Goal: Communication & Community: Answer question/provide support

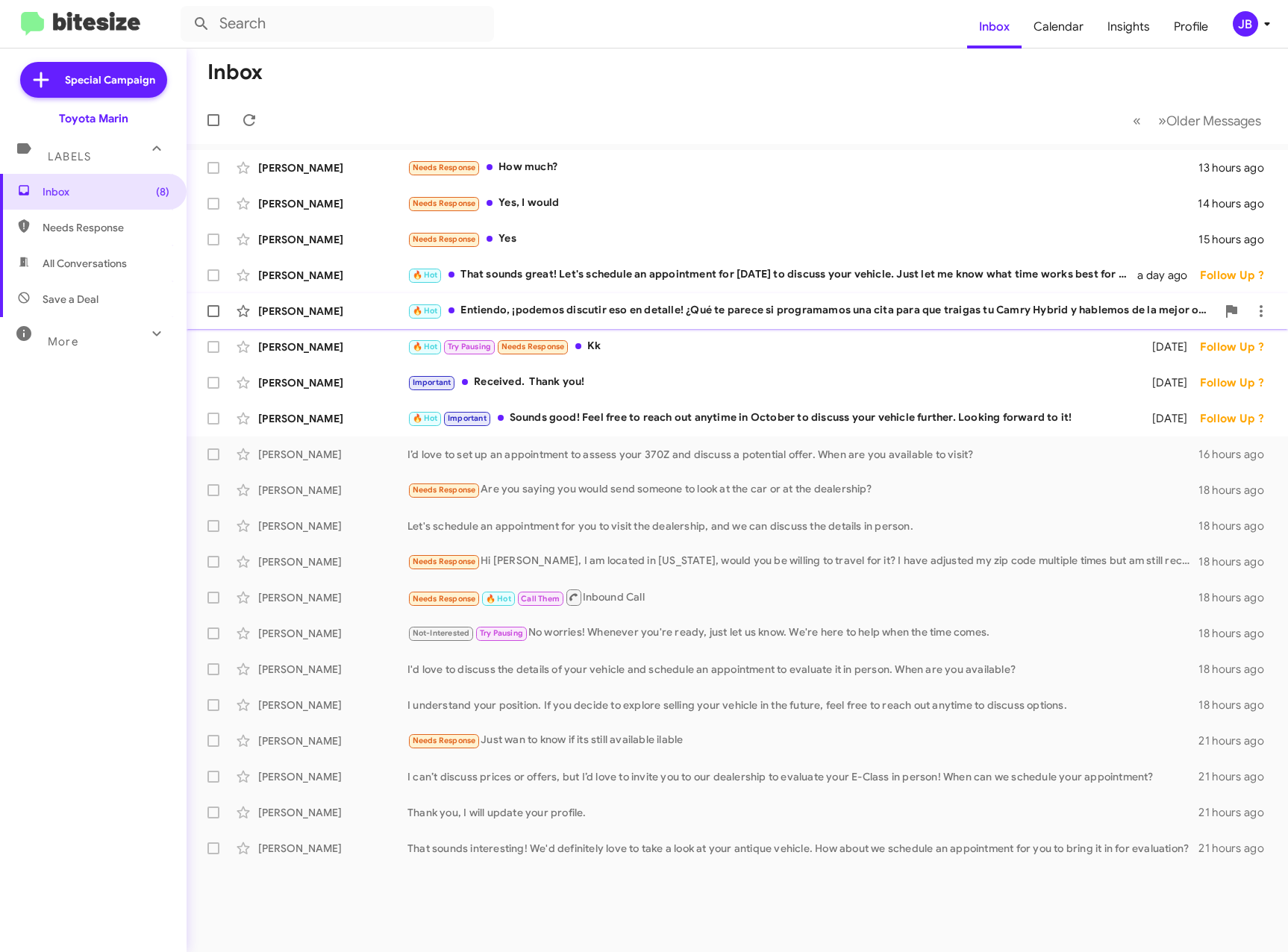
click at [320, 311] on div "[PERSON_NAME]" at bounding box center [333, 311] width 149 height 15
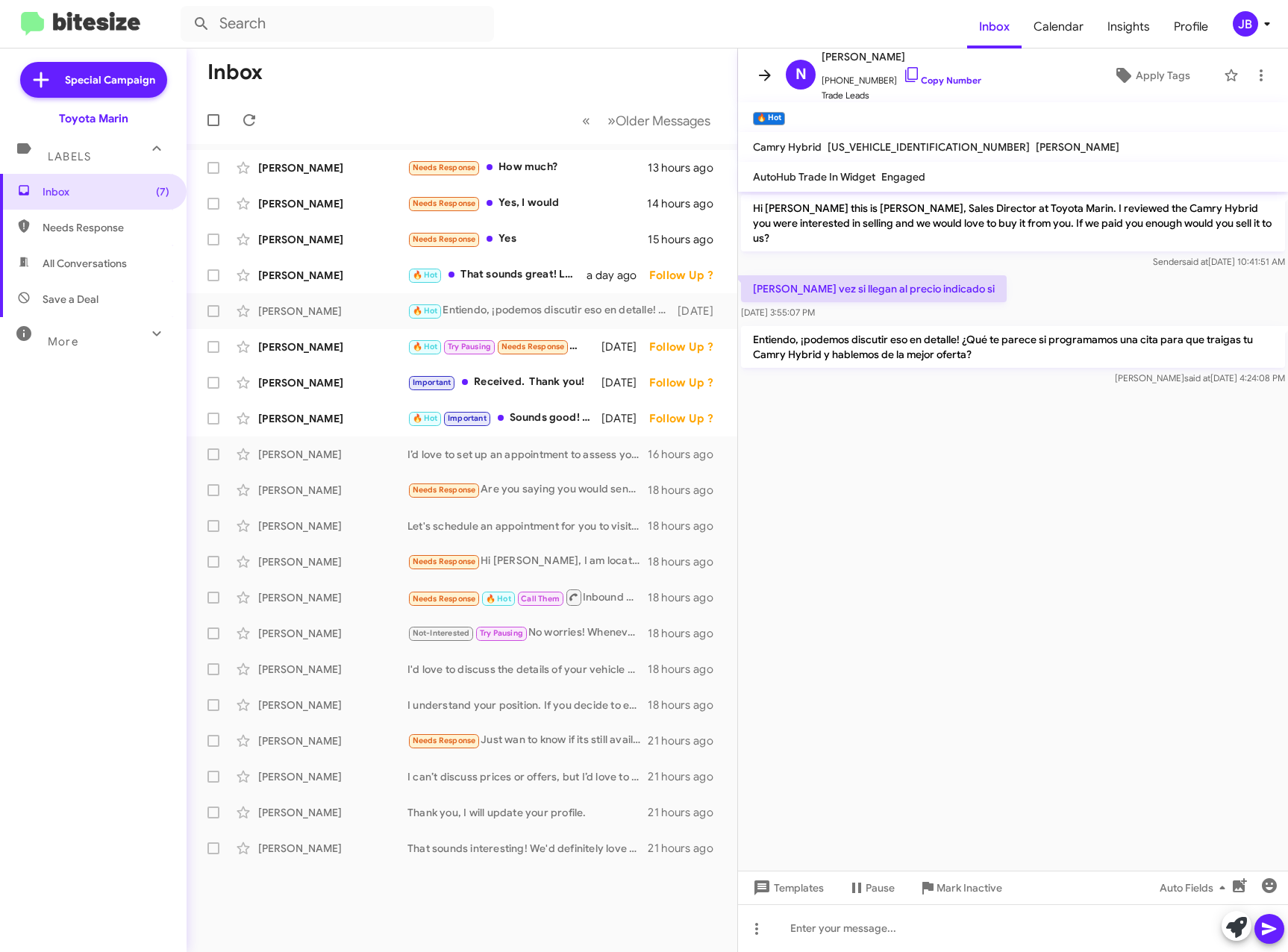
click at [763, 69] on icon at bounding box center [765, 76] width 18 height 18
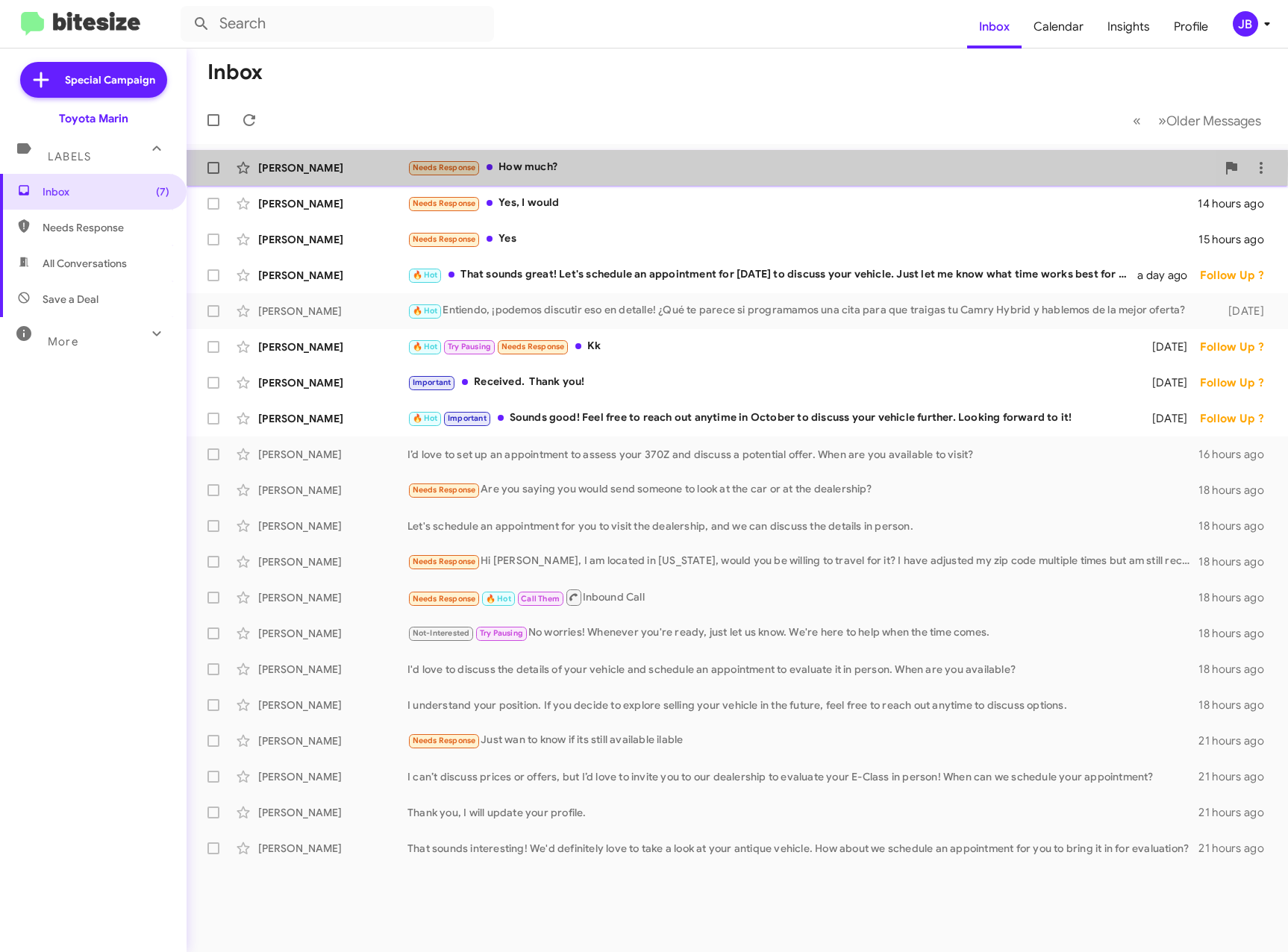
click at [304, 164] on div "[PERSON_NAME]" at bounding box center [333, 167] width 149 height 15
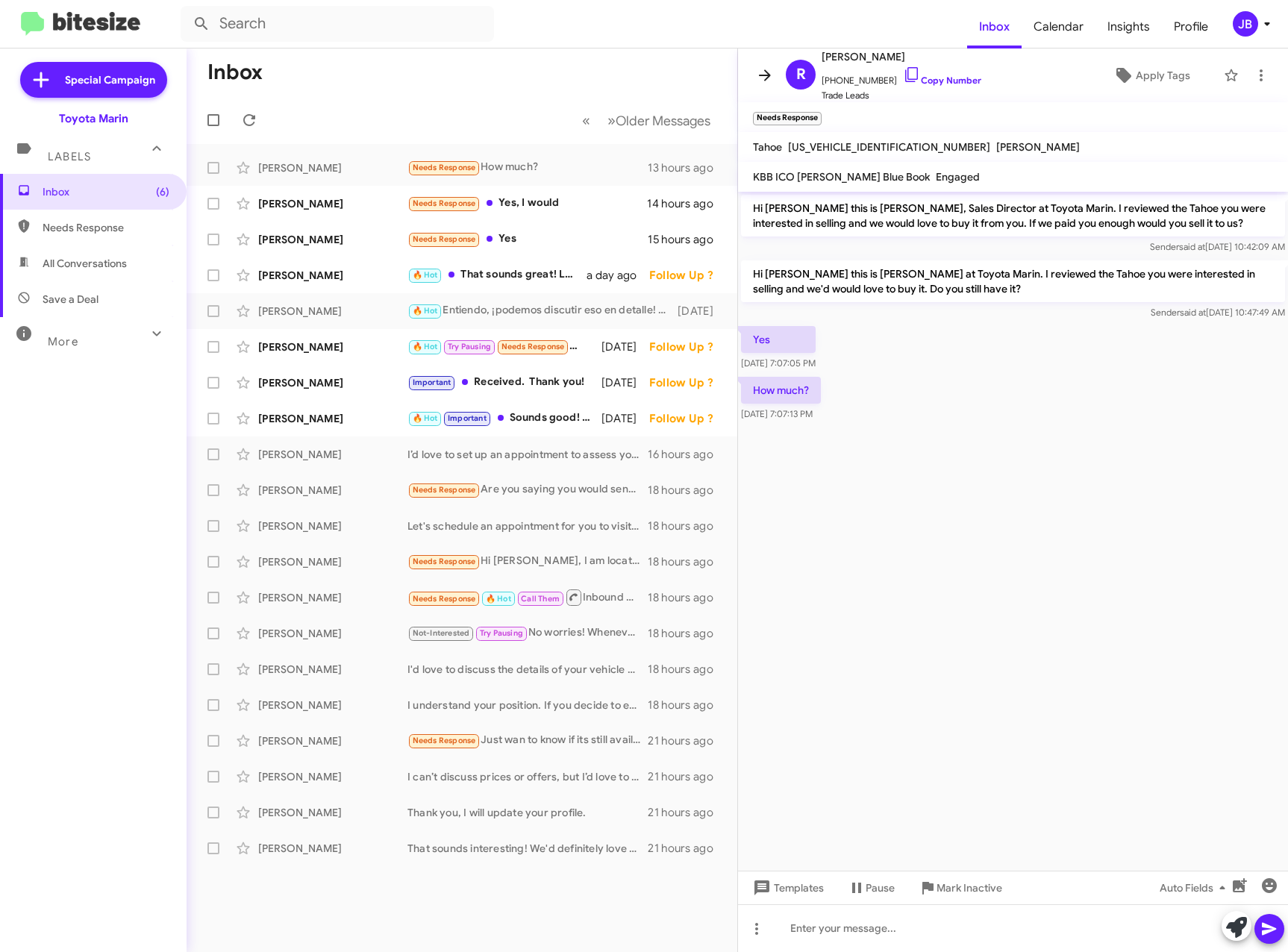
click at [763, 71] on icon at bounding box center [765, 76] width 18 height 18
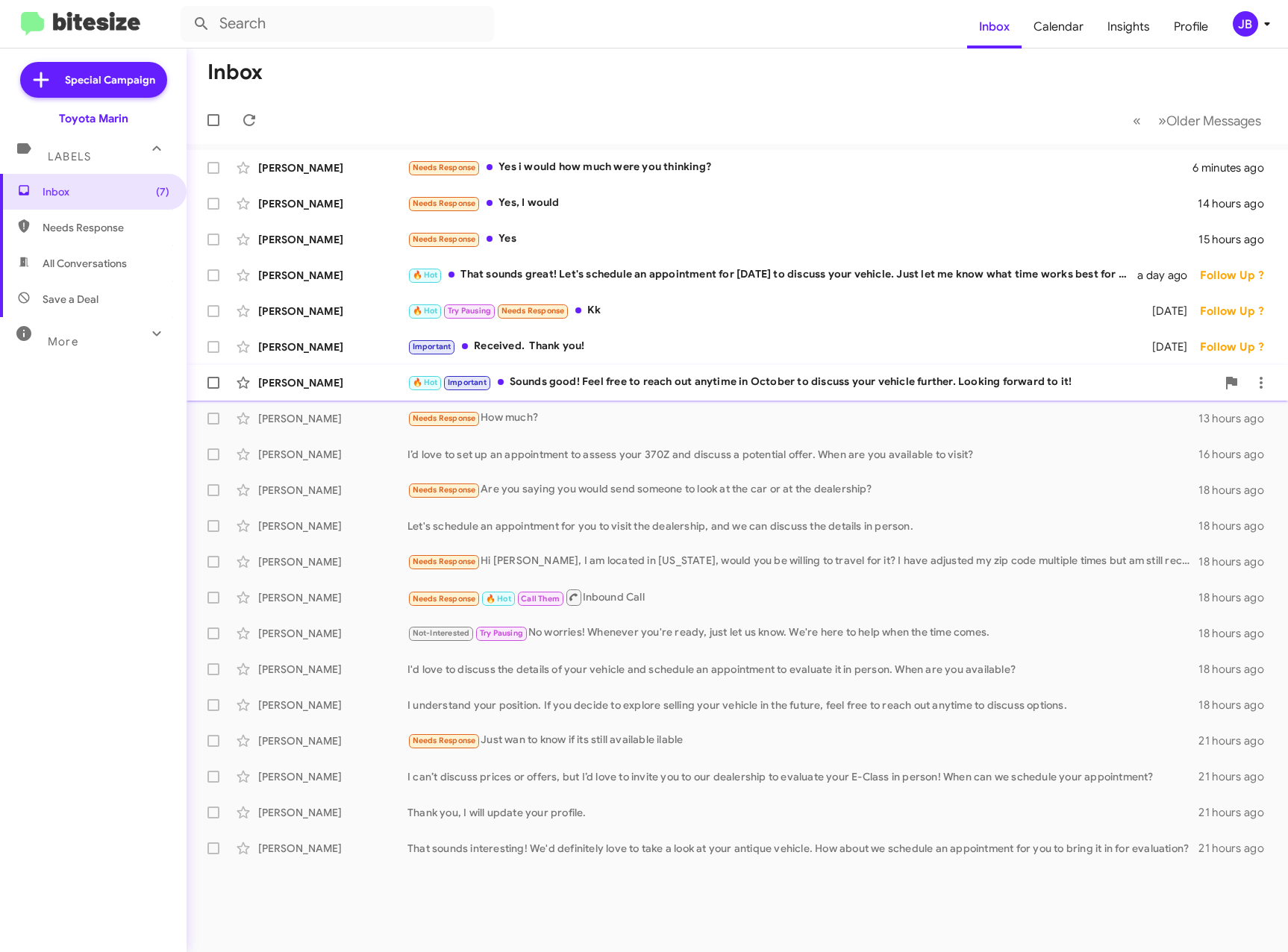
click at [301, 379] on div "[PERSON_NAME]" at bounding box center [333, 382] width 149 height 15
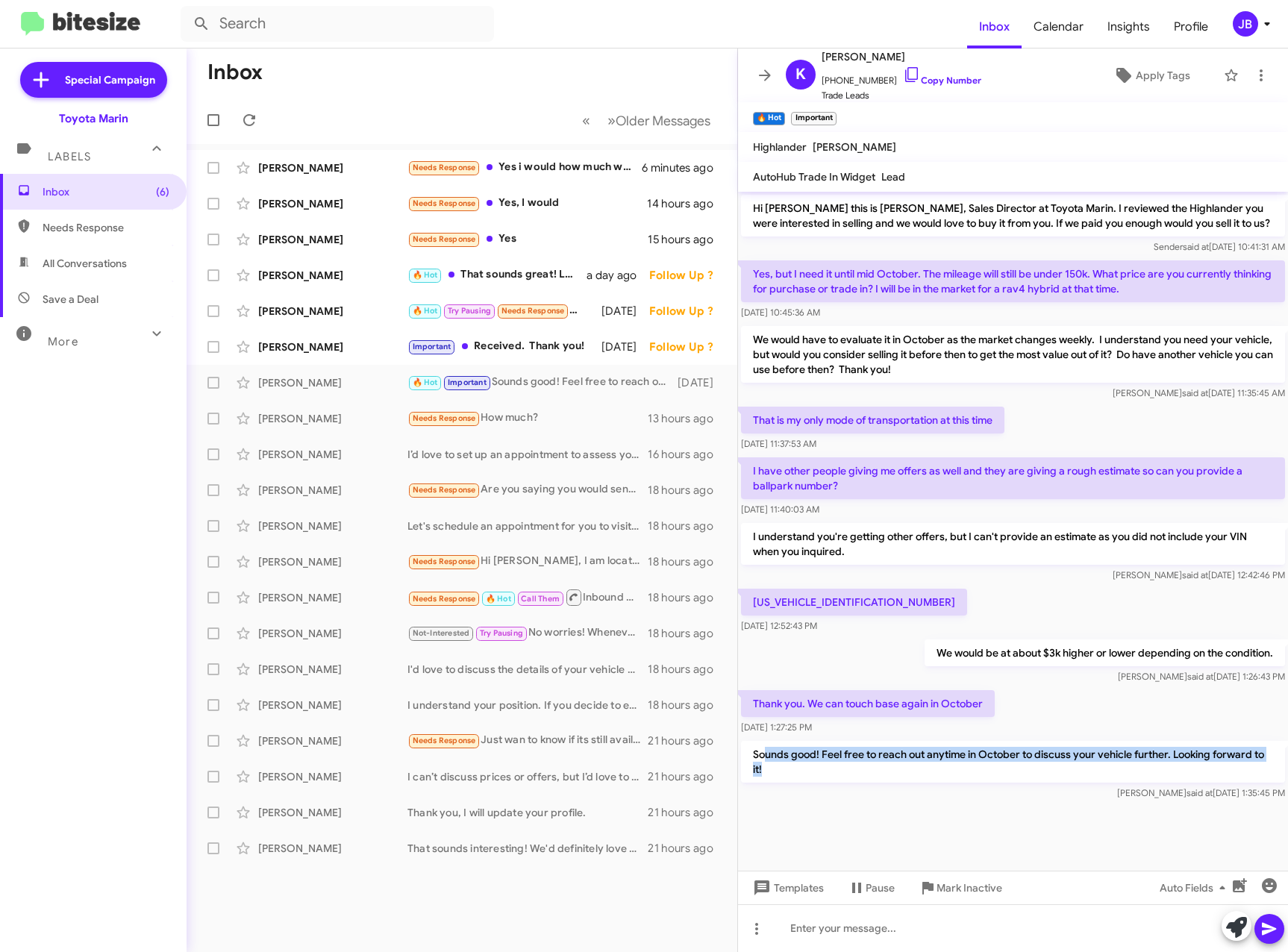
drag, startPoint x: 778, startPoint y: 769, endPoint x: 764, endPoint y: 752, distance: 22.0
click at [764, 752] on p "Sounds good! Feel free to reach out anytime in October to discuss your vehicle …" at bounding box center [1013, 762] width 544 height 42
click at [765, 752] on p "Sounds good! Feel free to reach out anytime in October to discuss your vehicle …" at bounding box center [1013, 762] width 544 height 42
drag, startPoint x: 773, startPoint y: 765, endPoint x: 753, endPoint y: 745, distance: 28.3
click at [753, 745] on p "Sounds good! Feel free to reach out anytime in October to discuss your vehicle …" at bounding box center [1013, 762] width 544 height 42
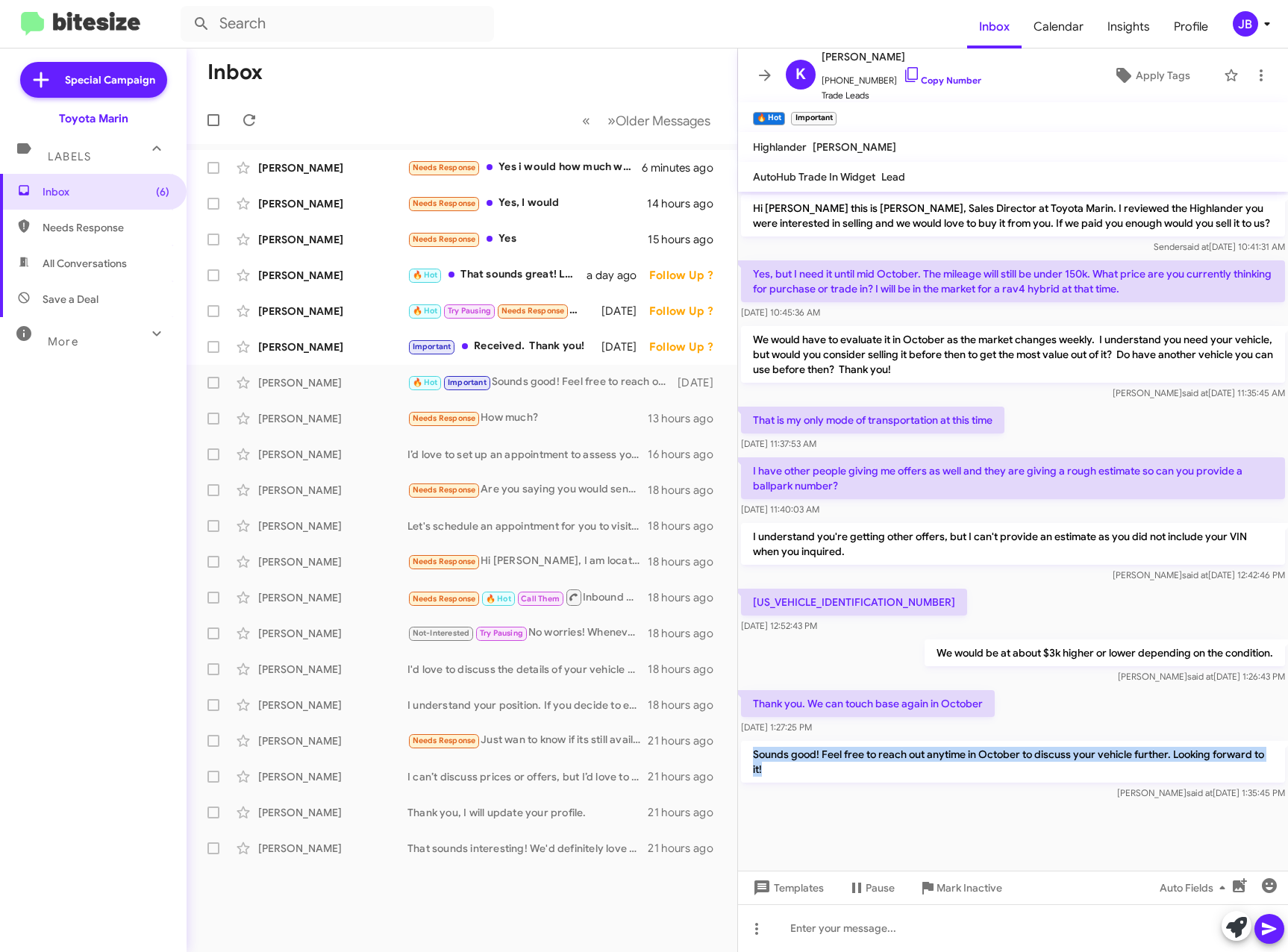
drag, startPoint x: 753, startPoint y: 745, endPoint x: 775, endPoint y: 759, distance: 26.1
click at [775, 759] on p "Sounds good! Feel free to reach out anytime in October to discuss your vehicle …" at bounding box center [1013, 762] width 544 height 42
click at [775, 761] on p "Sounds good! Feel free to reach out anytime in October to discuss your vehicle …" at bounding box center [1013, 762] width 544 height 42
click at [905, 76] on icon at bounding box center [911, 74] width 13 height 15
drag, startPoint x: 825, startPoint y: 210, endPoint x: 889, endPoint y: 208, distance: 64.0
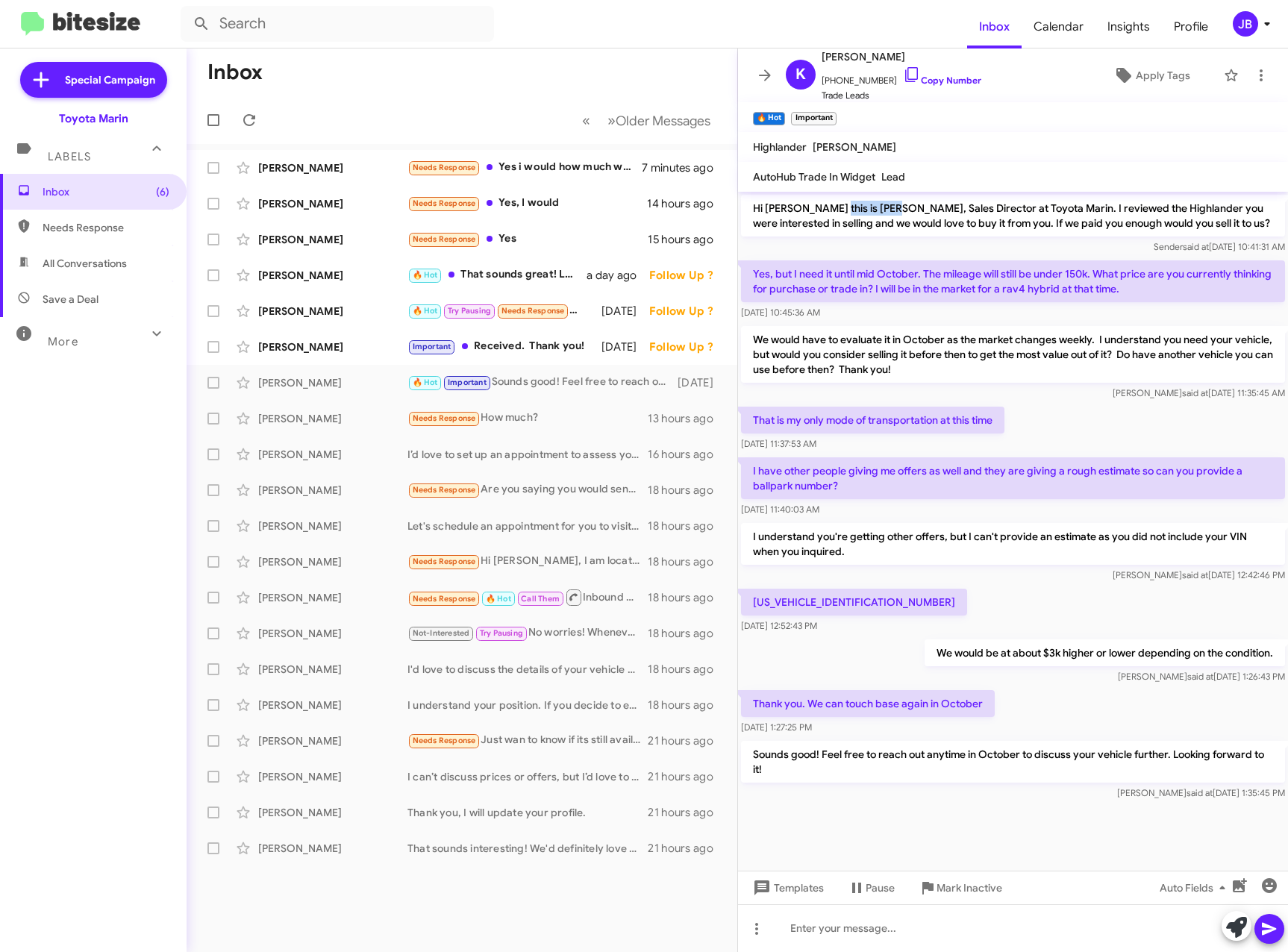
click at [889, 207] on p "Hi [PERSON_NAME] this is [PERSON_NAME], Sales Director at Toyota Marin. I revie…" at bounding box center [1013, 216] width 544 height 42
click at [890, 214] on p "Hi [PERSON_NAME] this is [PERSON_NAME], Sales Director at Toyota Marin. I revie…" at bounding box center [1013, 216] width 544 height 42
click at [309, 339] on div "[PERSON_NAME] Important Received. Thank you! [DATE] Follow Up ?" at bounding box center [461, 347] width 527 height 30
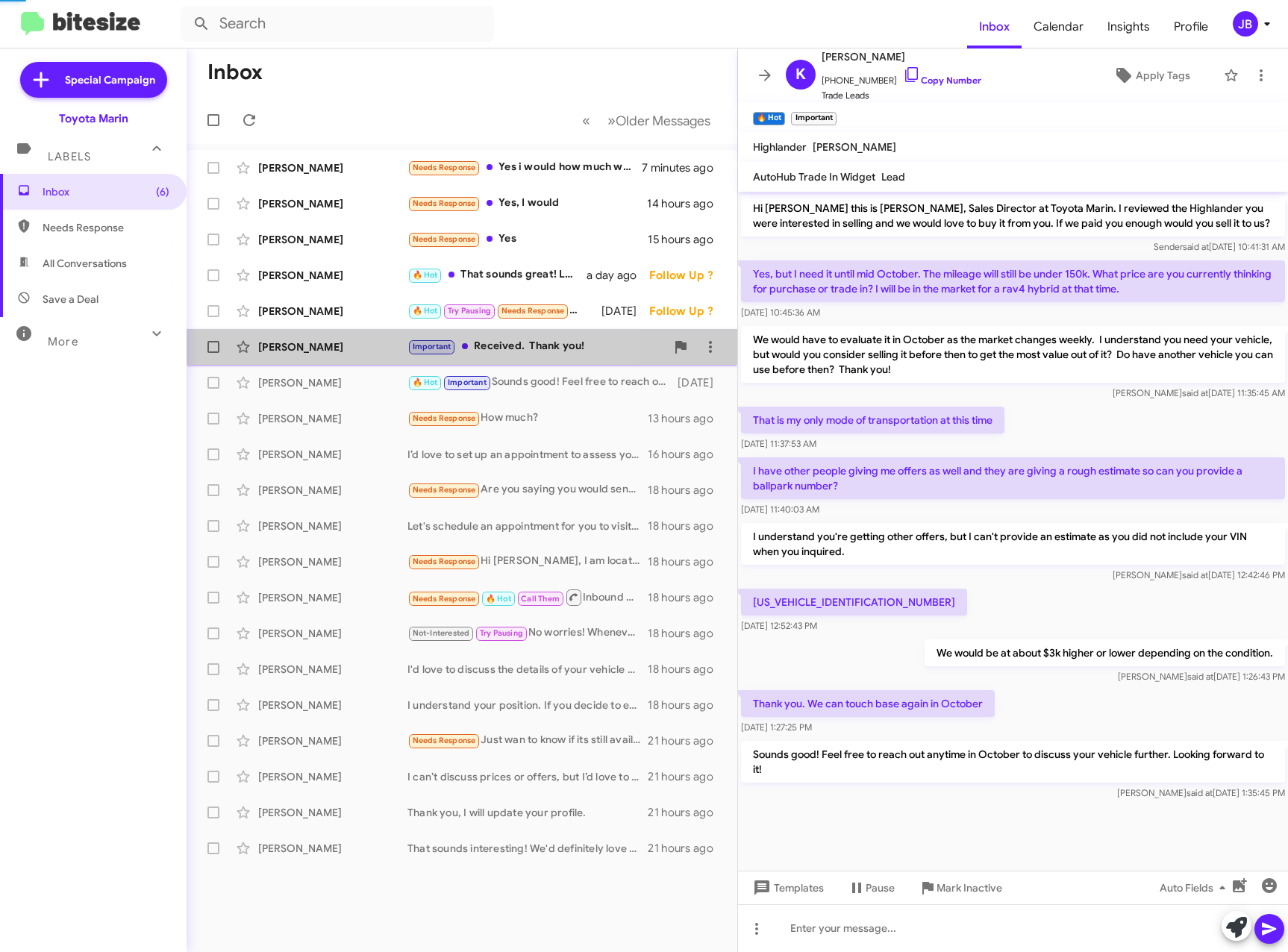
scroll to position [370, 0]
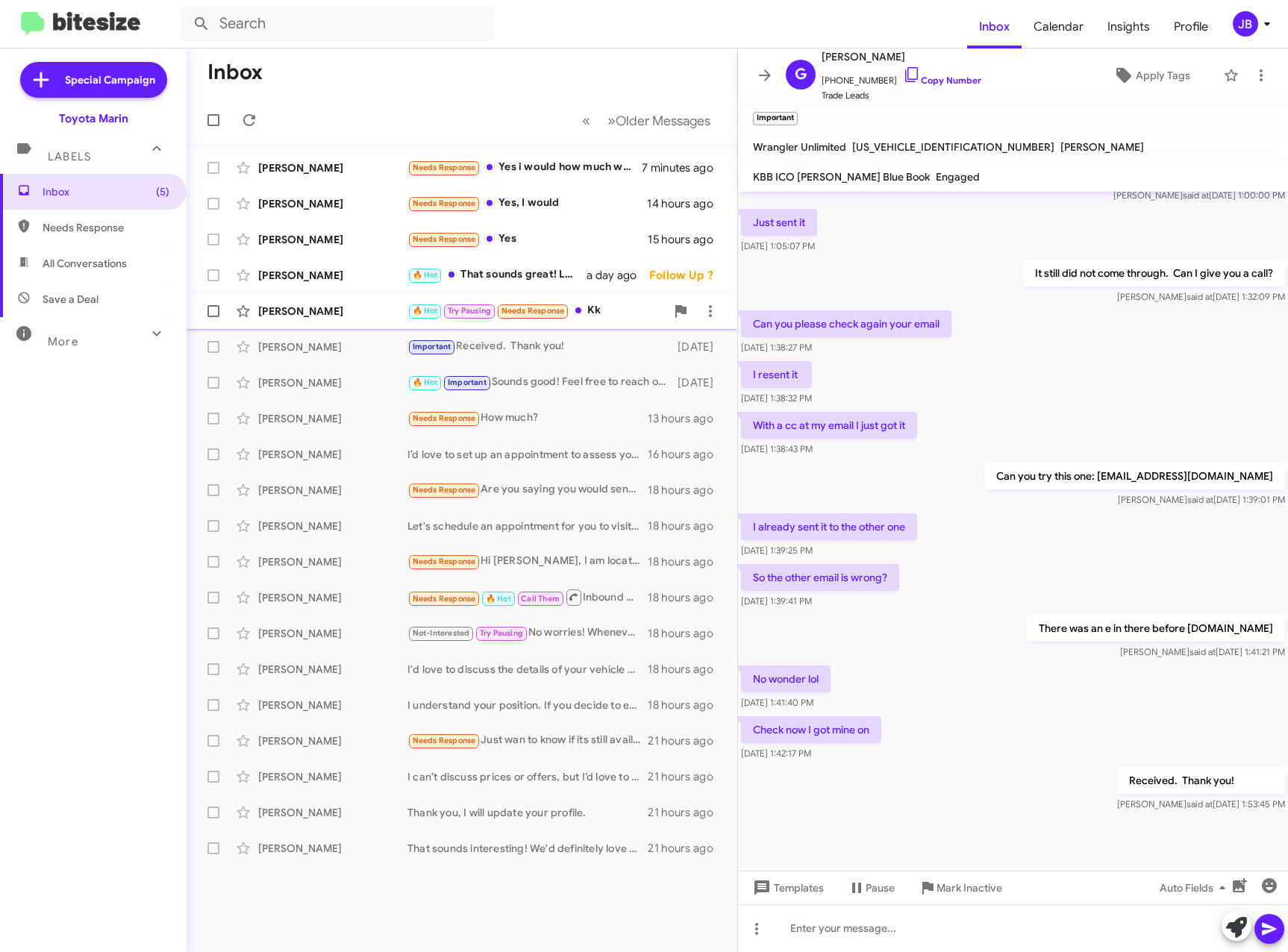
click at [289, 309] on div "[PERSON_NAME]" at bounding box center [333, 311] width 149 height 15
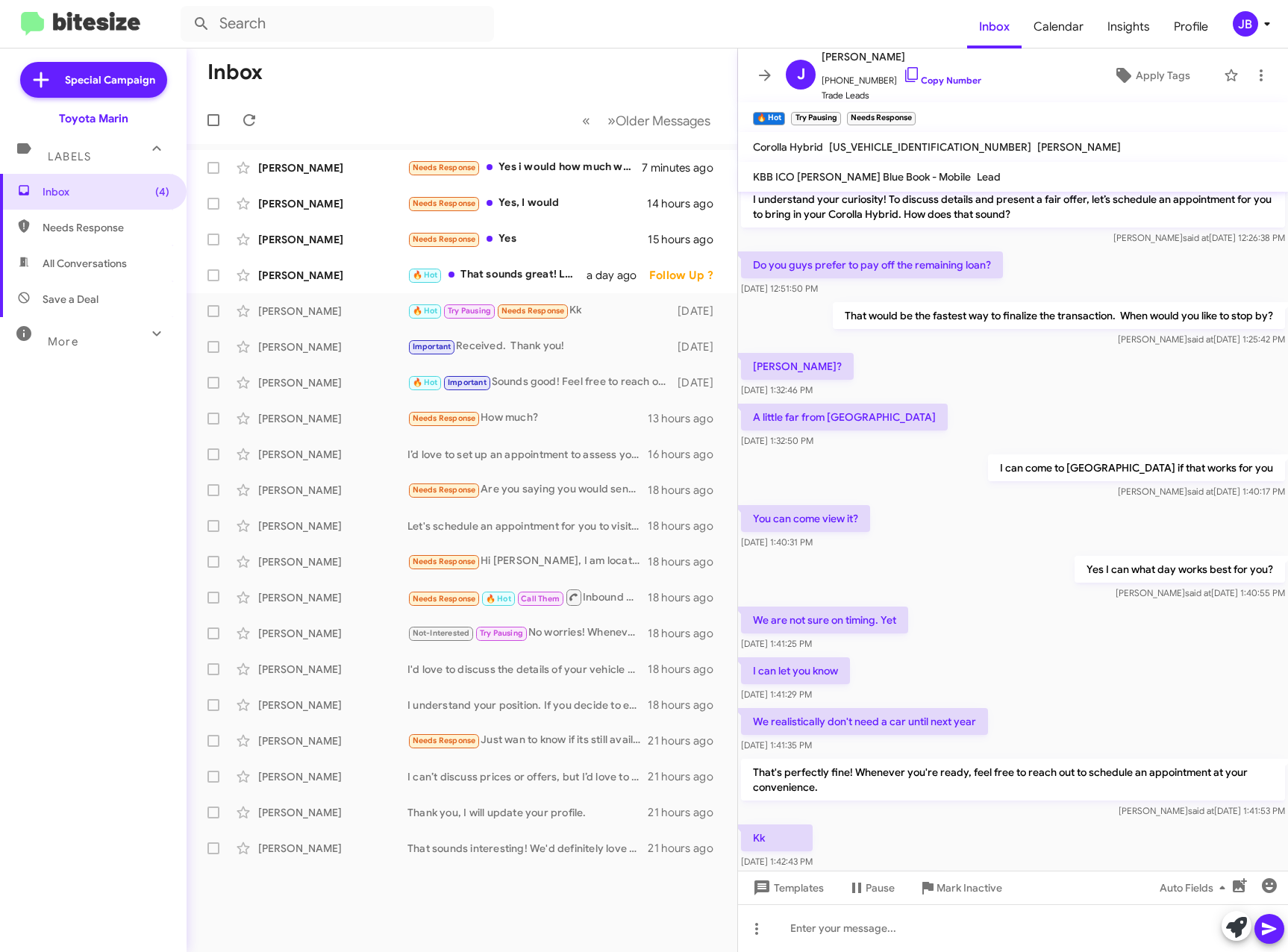
scroll to position [299, 0]
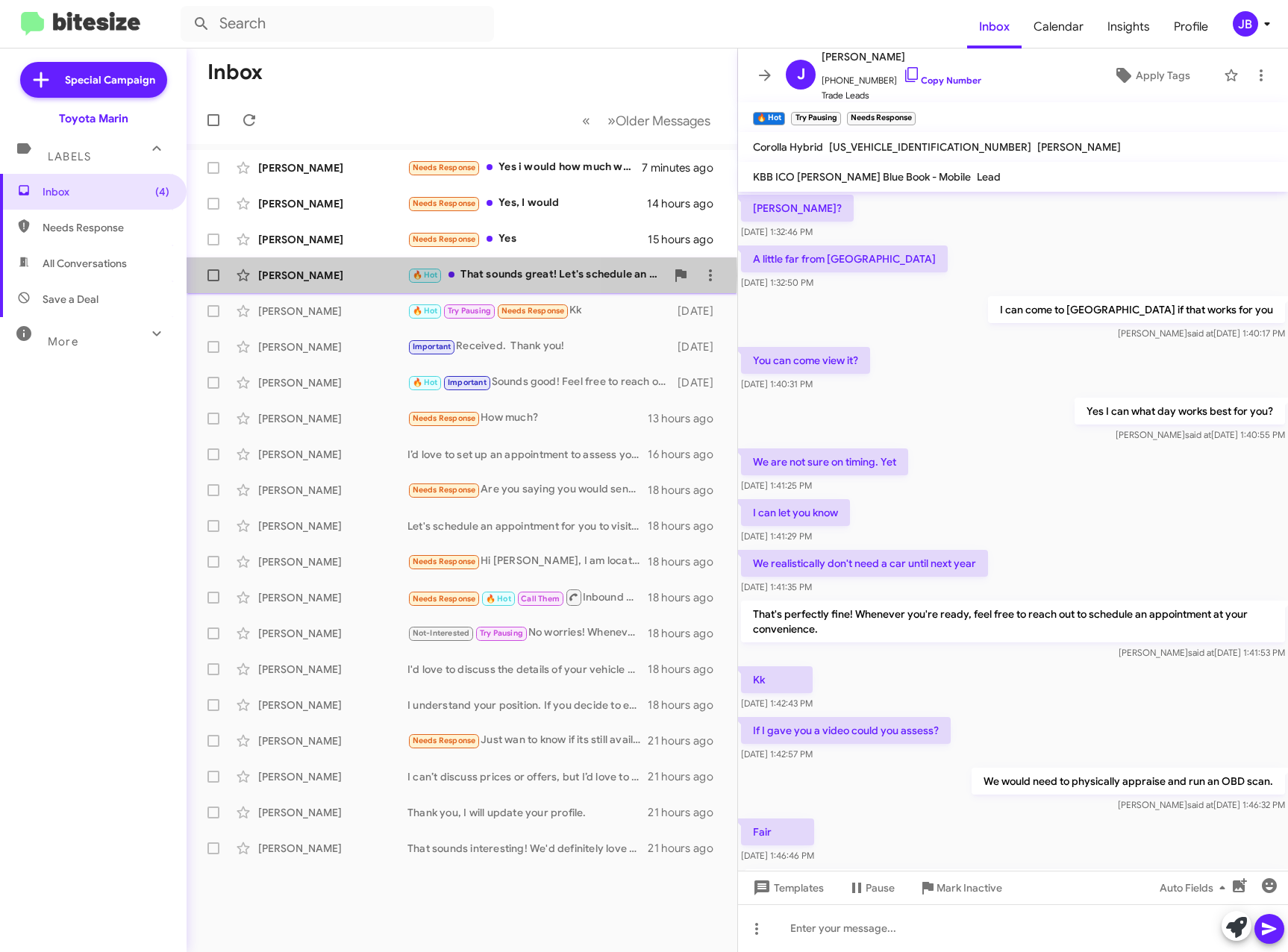
click at [290, 275] on div "[PERSON_NAME]" at bounding box center [333, 275] width 149 height 15
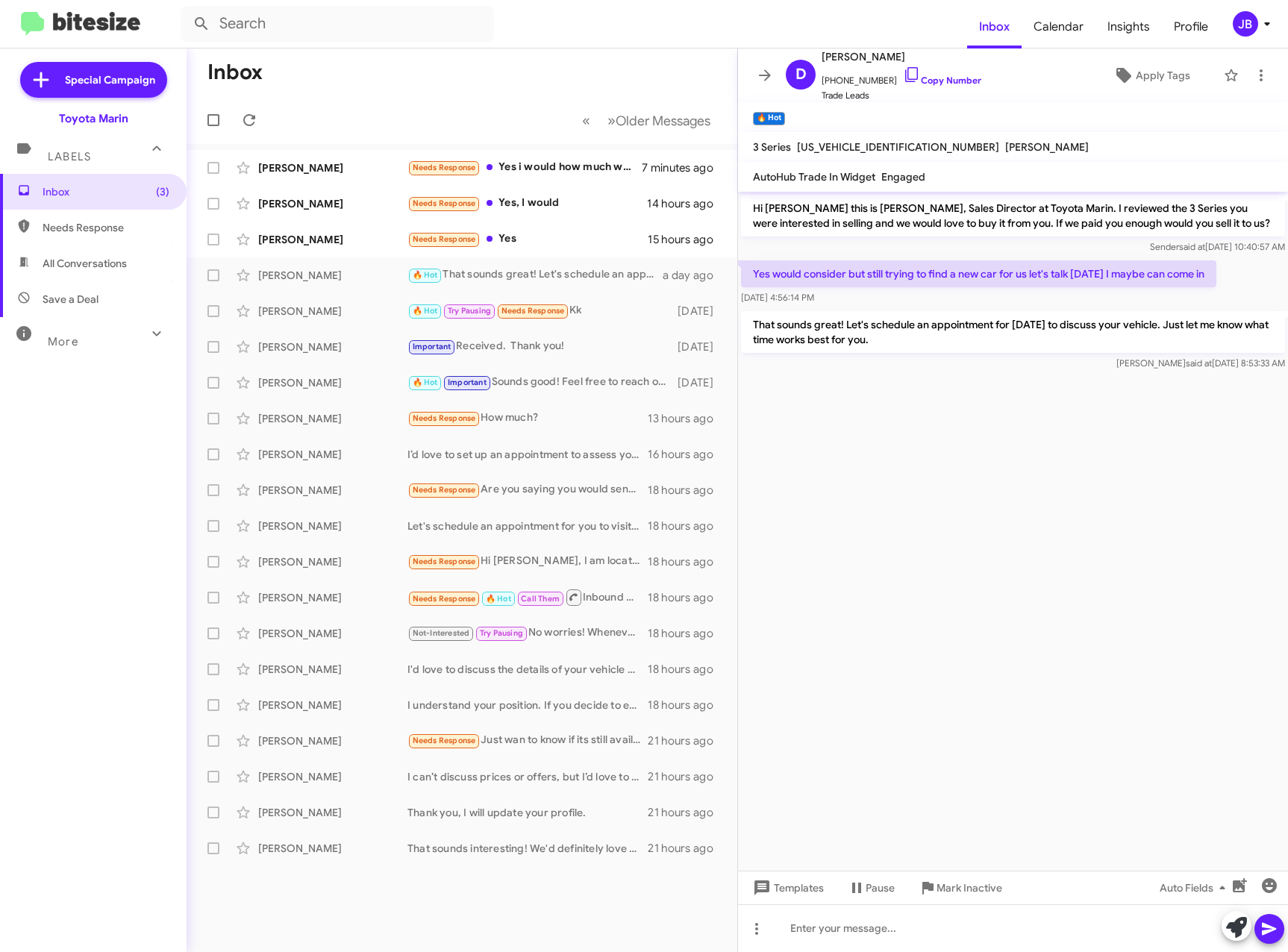
drag, startPoint x: 919, startPoint y: 346, endPoint x: 838, endPoint y: 337, distance: 81.5
click at [838, 337] on p "That sounds great! Let's schedule an appointment for [DATE] to discuss your veh…" at bounding box center [1013, 332] width 544 height 42
click at [905, 79] on icon at bounding box center [911, 74] width 13 height 15
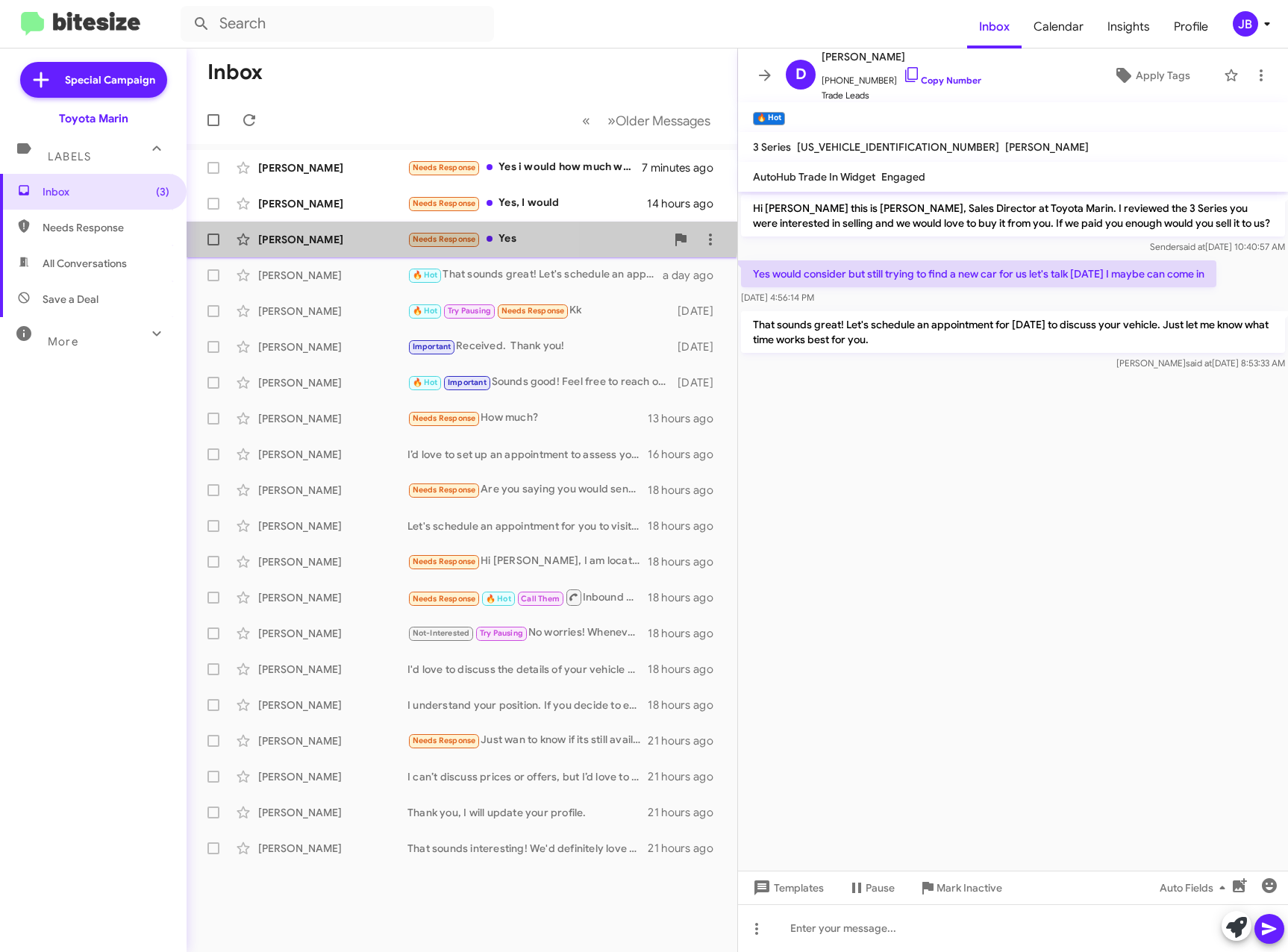
click at [374, 229] on div "[PERSON_NAME] Needs Response Yes 15 hours ago" at bounding box center [461, 240] width 527 height 30
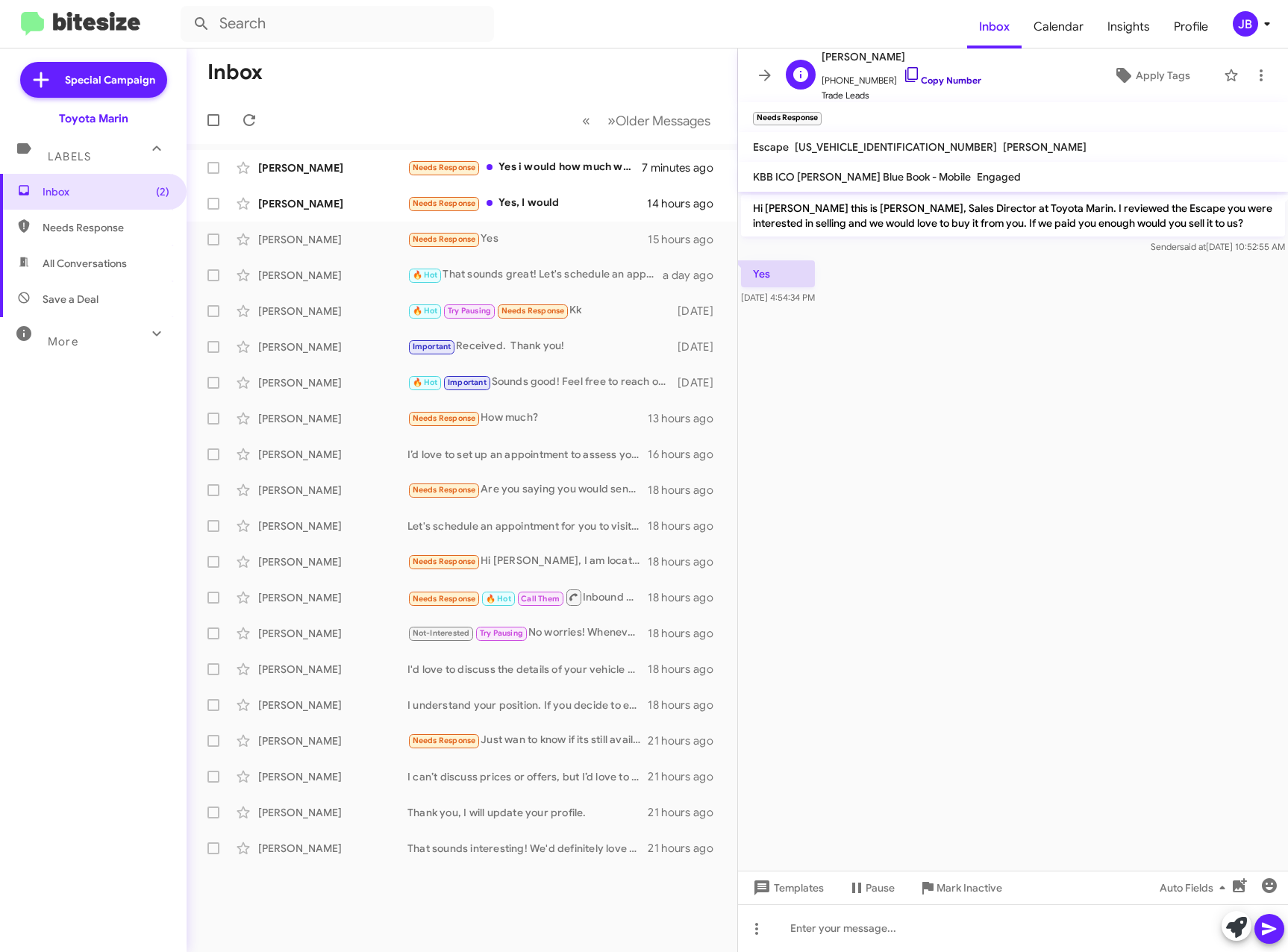
click at [903, 73] on icon at bounding box center [912, 75] width 18 height 18
click at [1239, 931] on icon at bounding box center [1236, 927] width 21 height 21
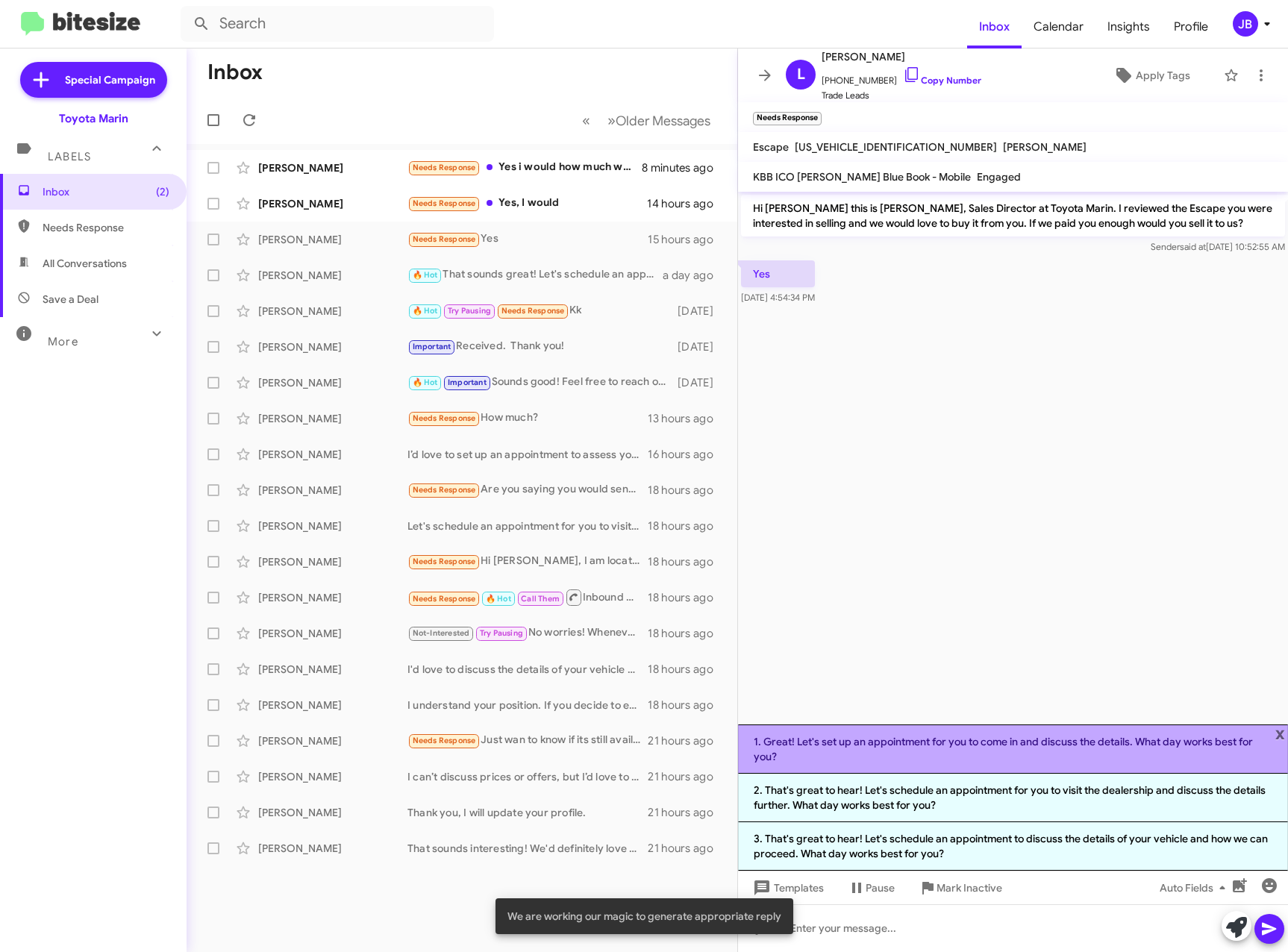
click at [1077, 743] on li "1. Great! Let's set up an appointment for you to come in and discuss the detail…" at bounding box center [1013, 748] width 550 height 49
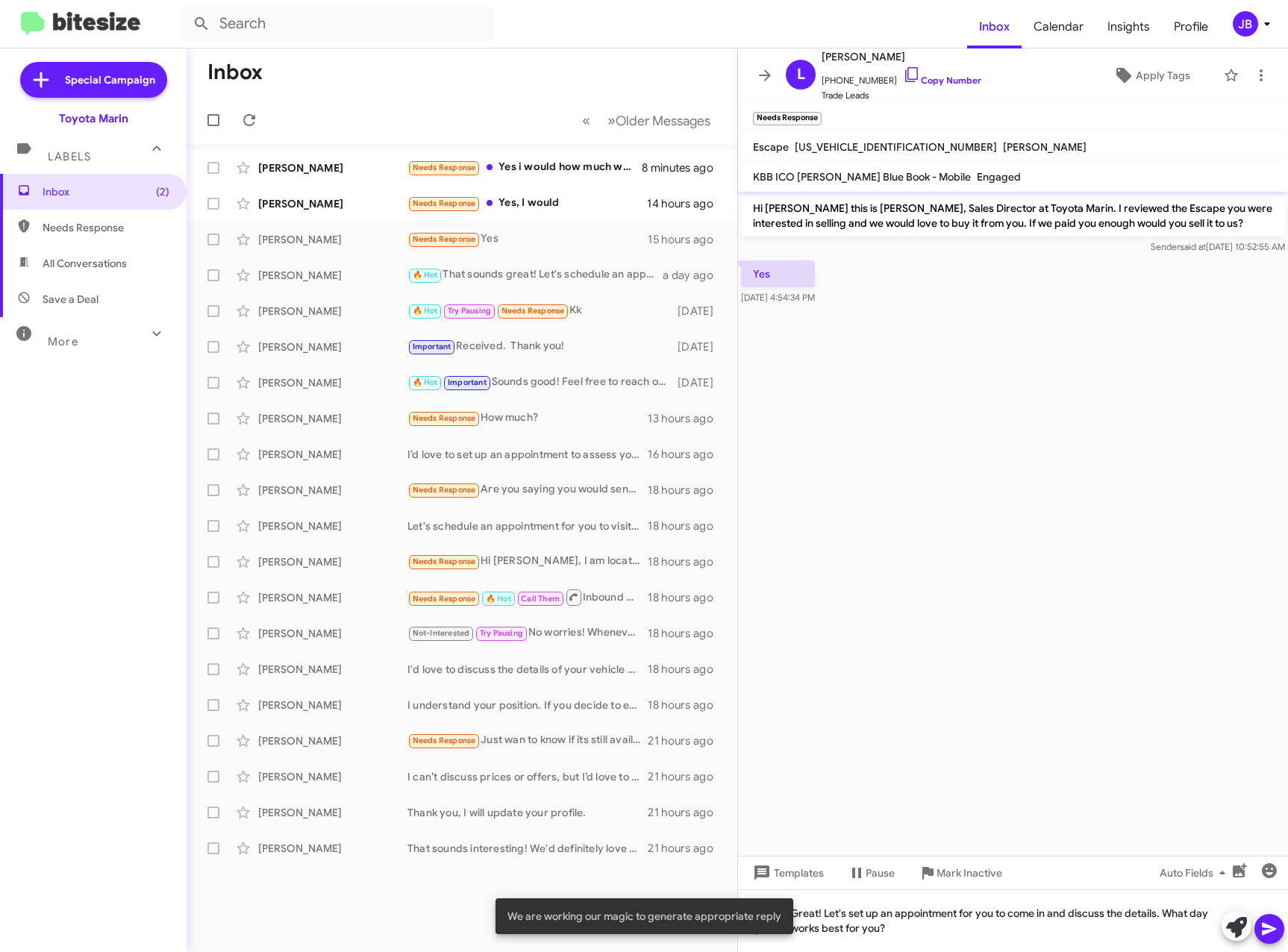
click at [1267, 927] on icon at bounding box center [1269, 929] width 14 height 13
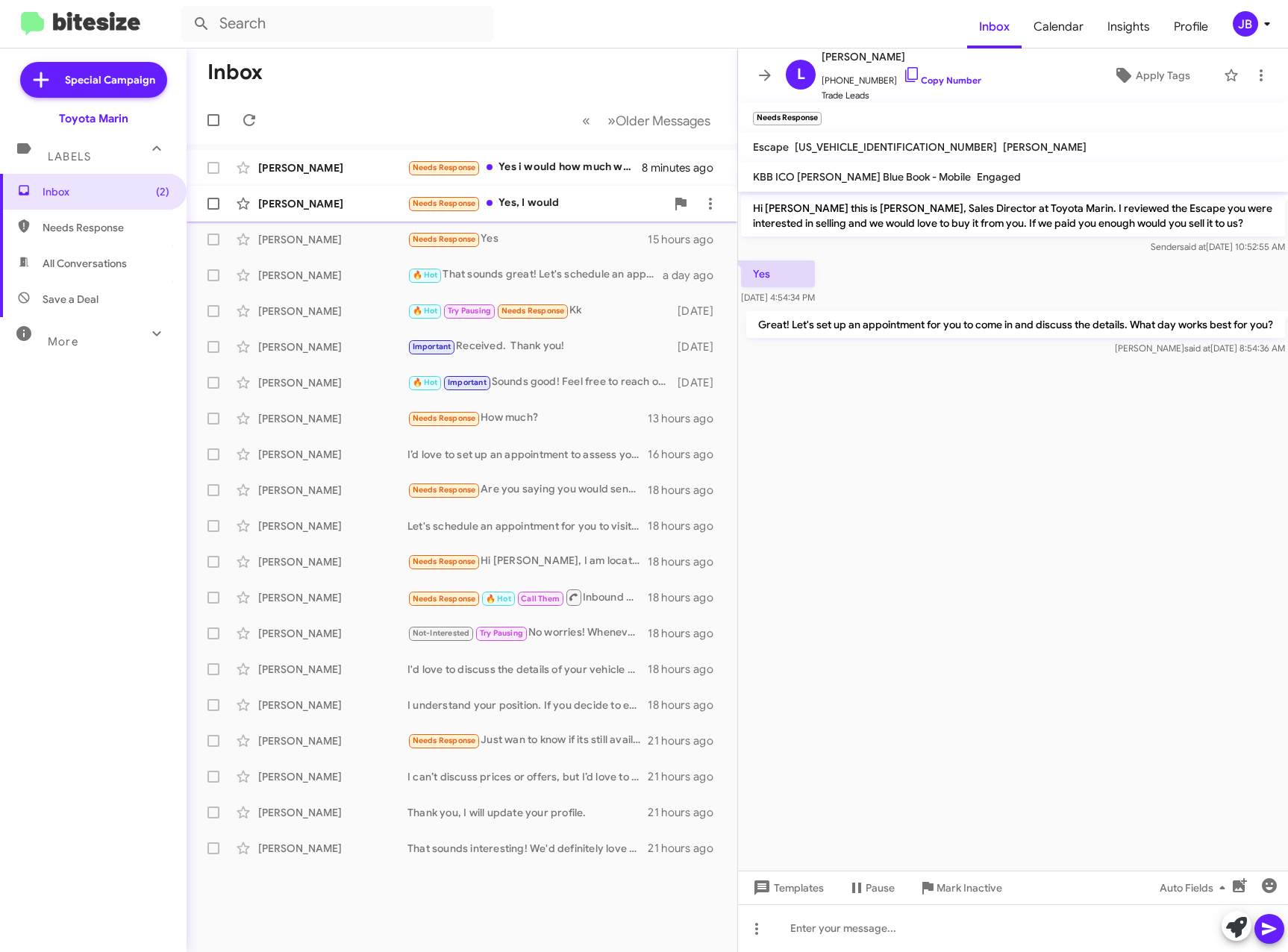
click at [352, 197] on div "[PERSON_NAME]" at bounding box center [333, 203] width 149 height 15
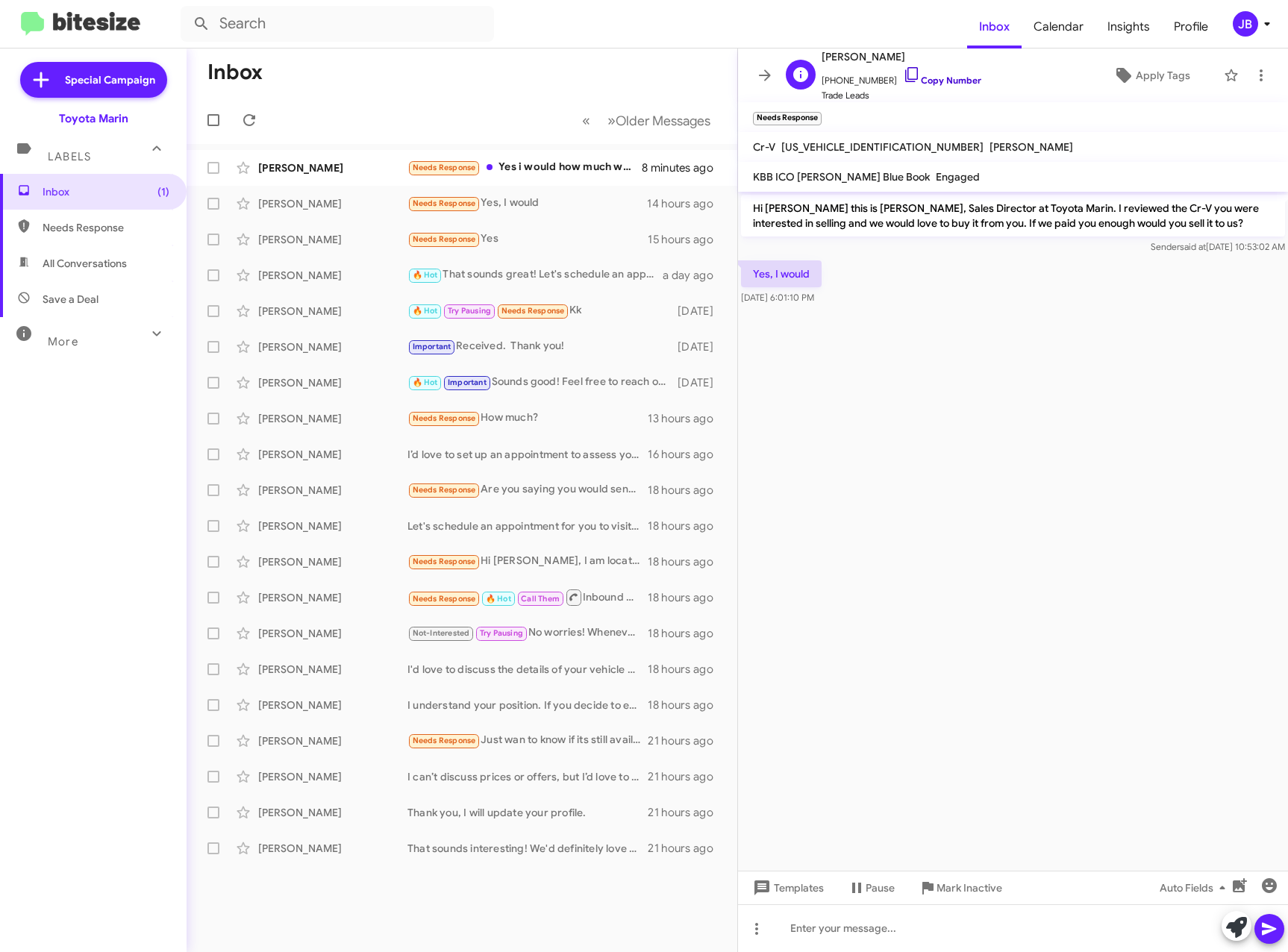
click at [905, 79] on icon at bounding box center [911, 74] width 13 height 15
click at [1242, 930] on icon at bounding box center [1236, 927] width 21 height 21
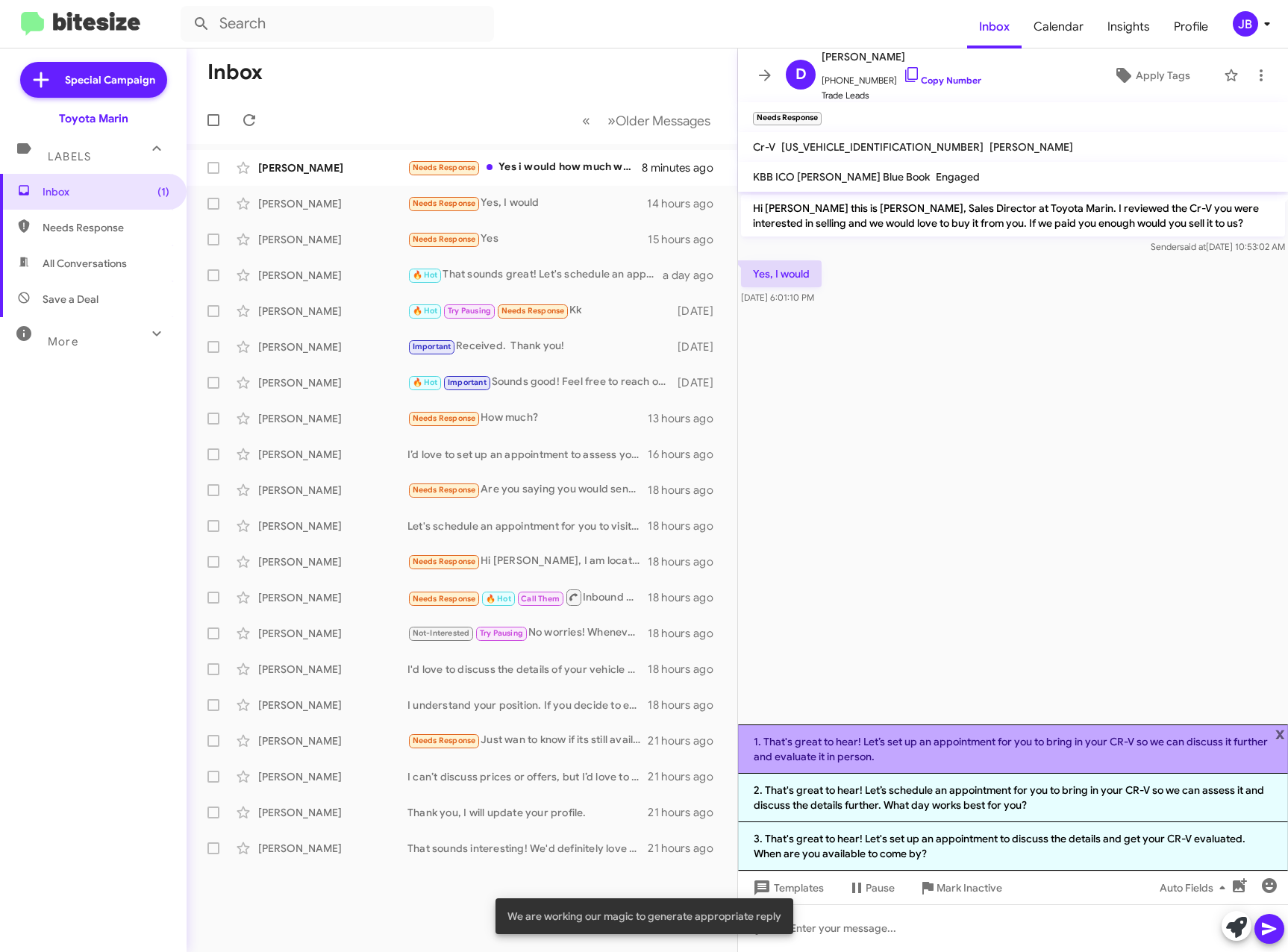
click at [1013, 754] on li "1. That's great to hear! Let’s set up an appointment for you to bring in your C…" at bounding box center [1013, 748] width 550 height 49
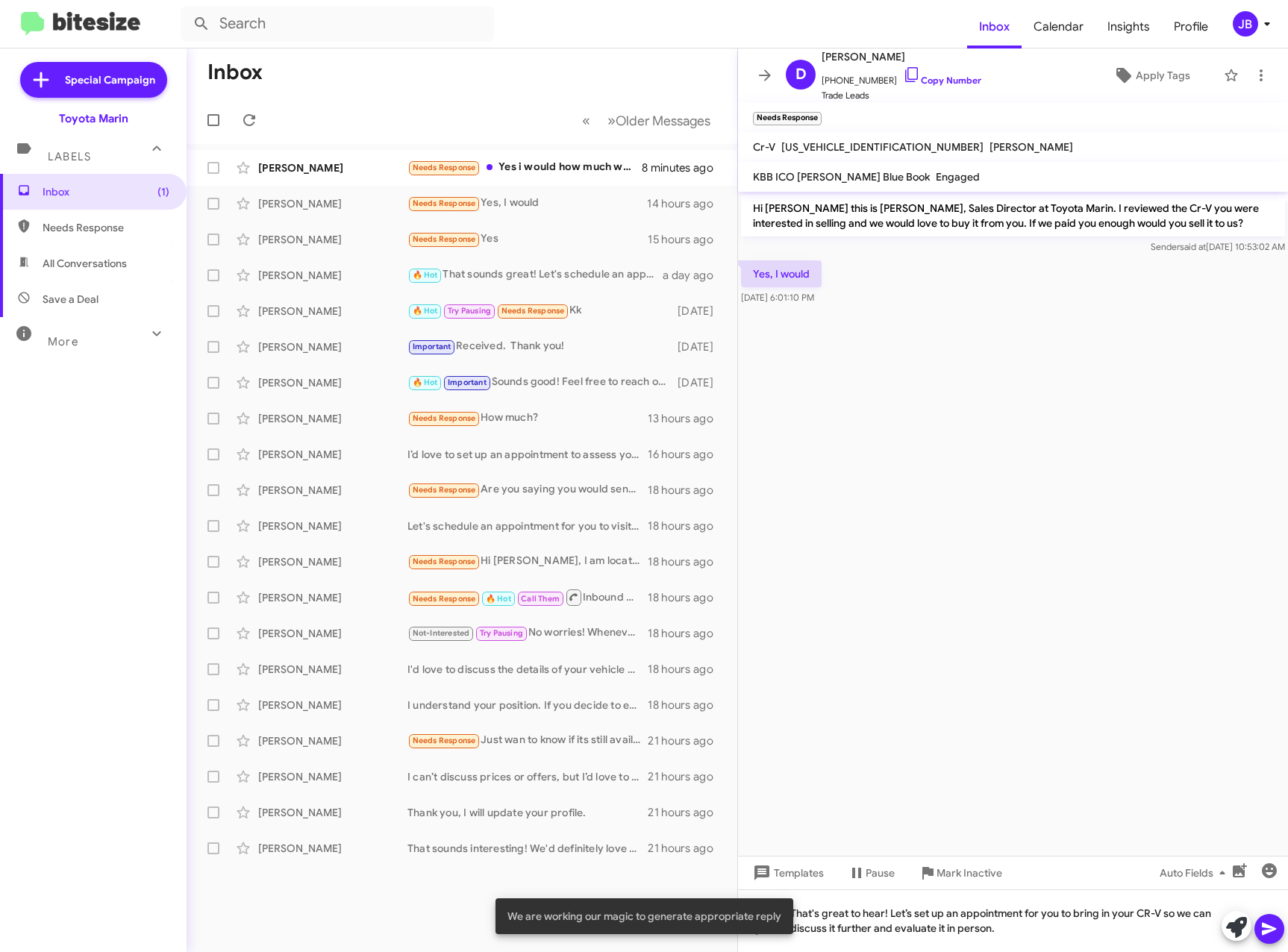
drag, startPoint x: 1270, startPoint y: 928, endPoint x: 1242, endPoint y: 915, distance: 30.9
click at [1270, 927] on icon at bounding box center [1269, 929] width 14 height 13
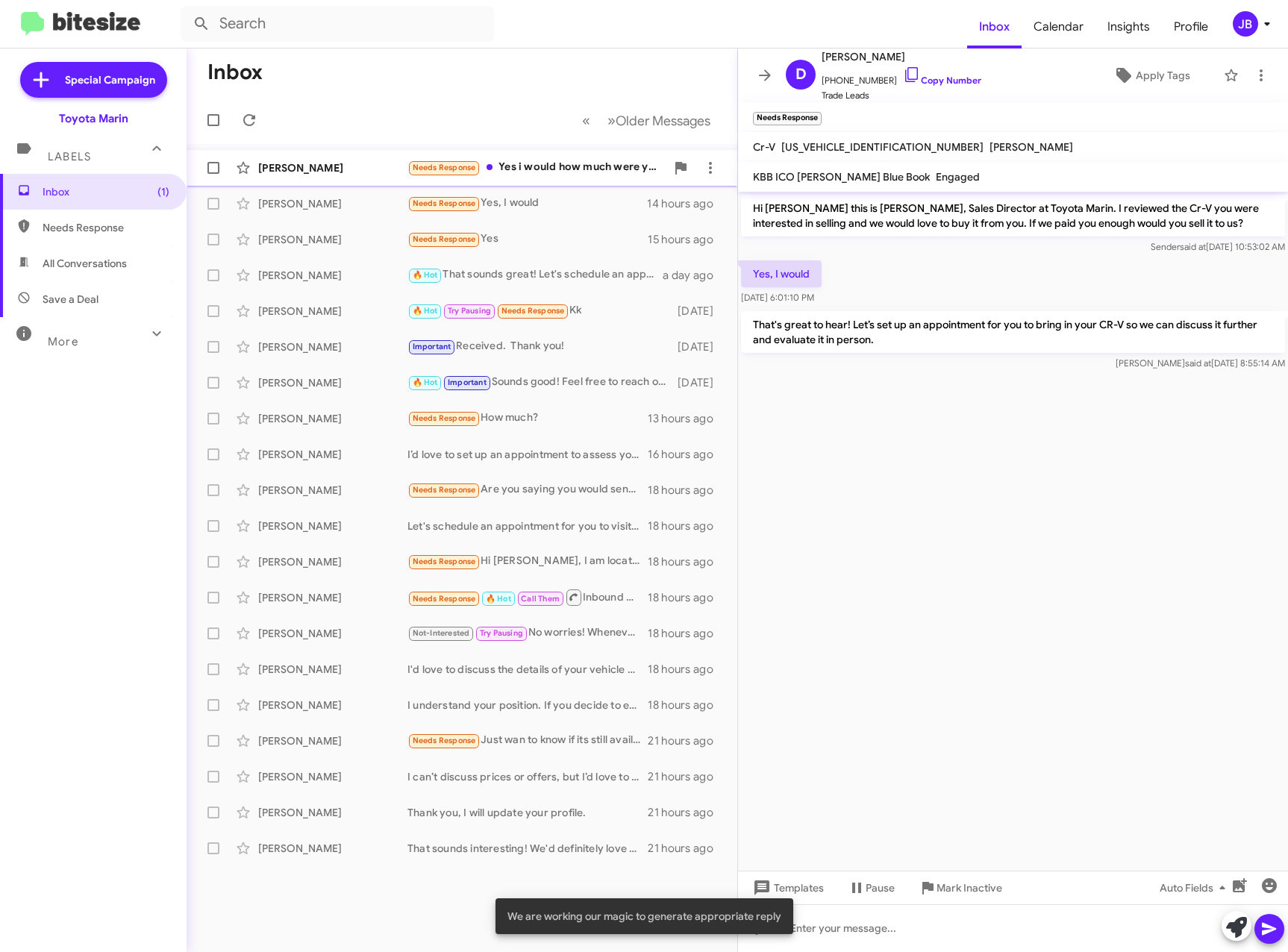
click at [359, 168] on div "[PERSON_NAME]" at bounding box center [333, 167] width 149 height 15
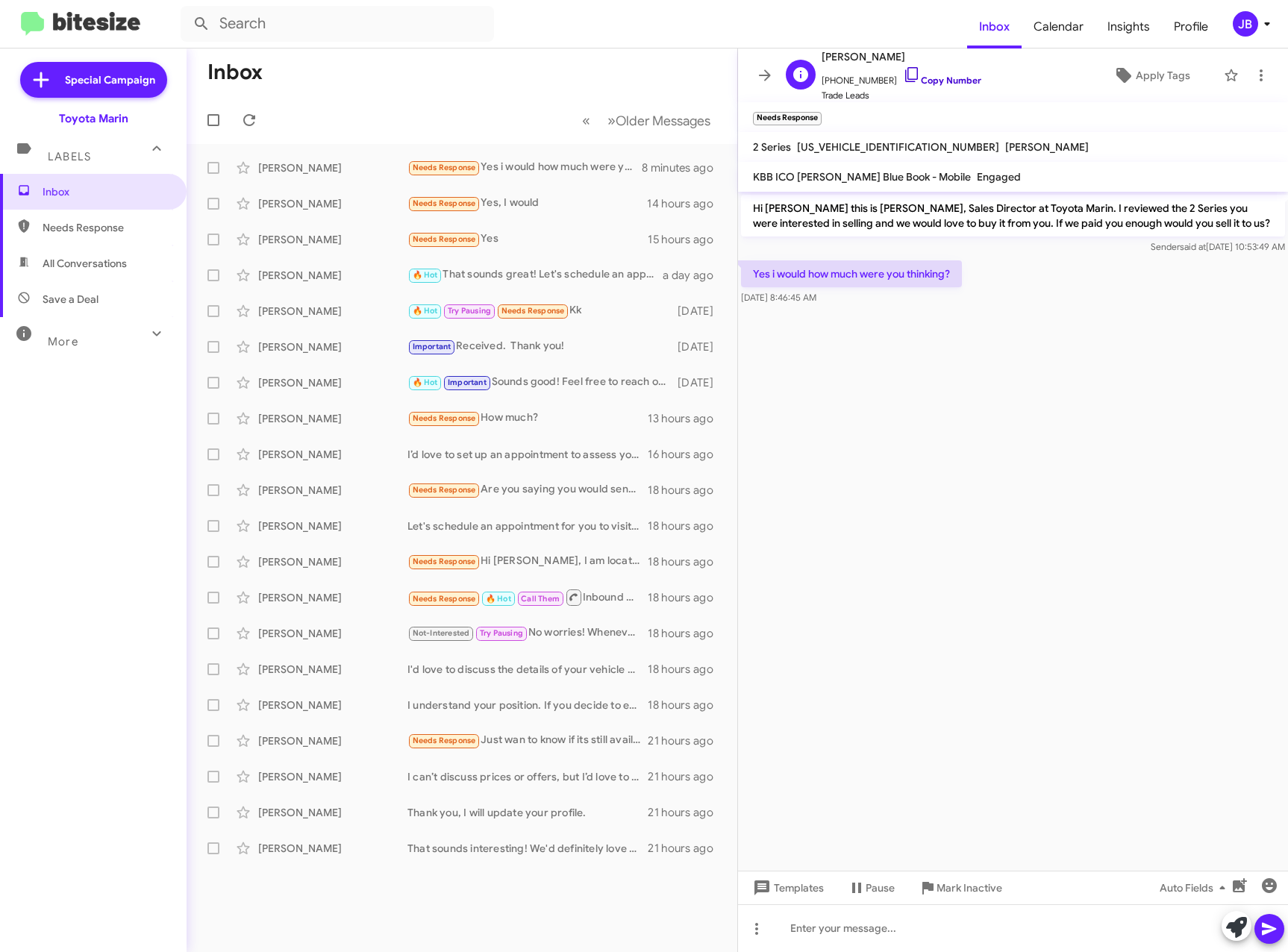
click at [903, 73] on icon at bounding box center [912, 75] width 18 height 18
click at [1230, 927] on icon at bounding box center [1236, 927] width 21 height 21
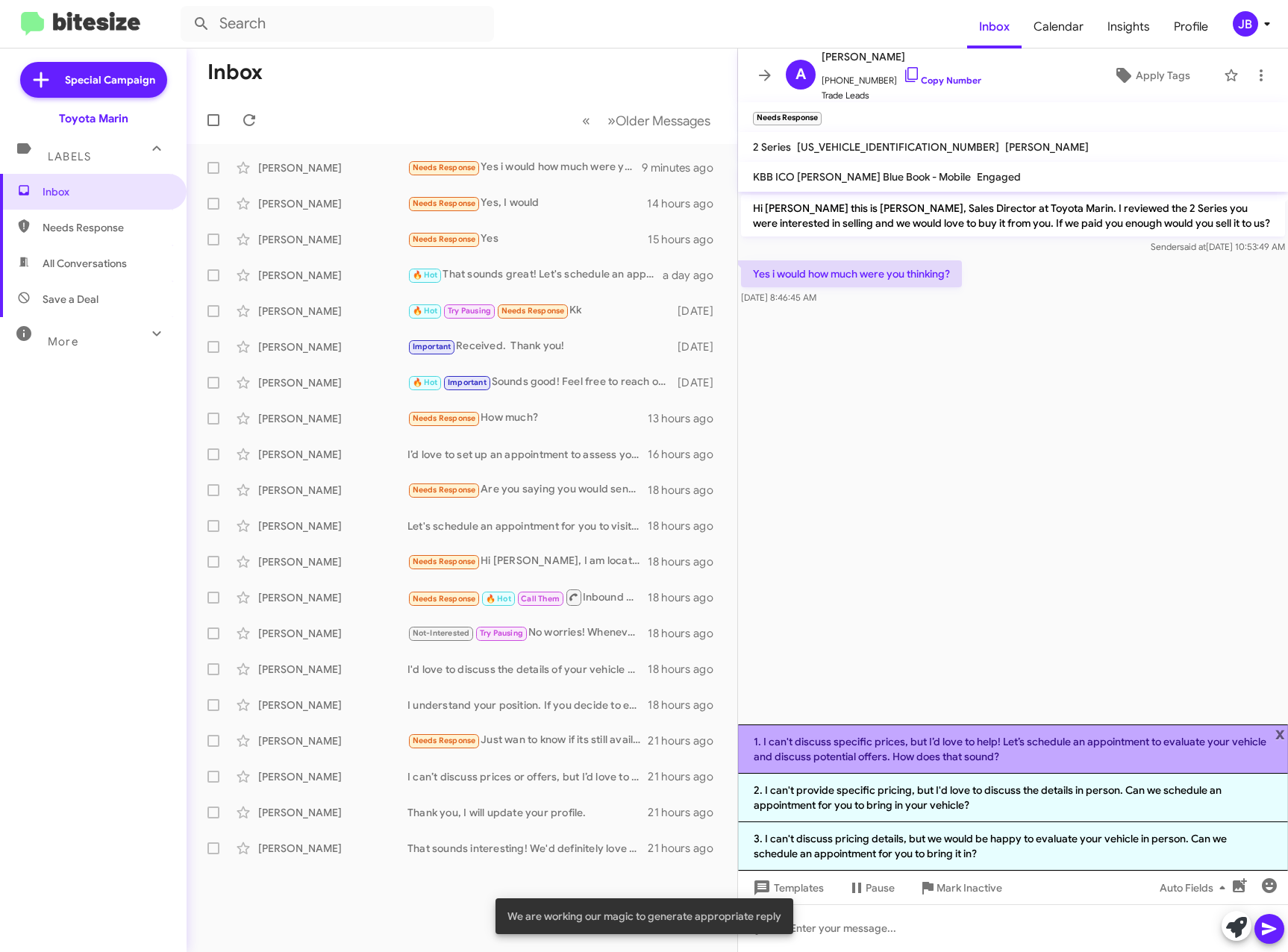
click at [1085, 757] on li "1. I can't discuss specific prices, but I’d love to help! Let’s schedule an app…" at bounding box center [1013, 748] width 550 height 49
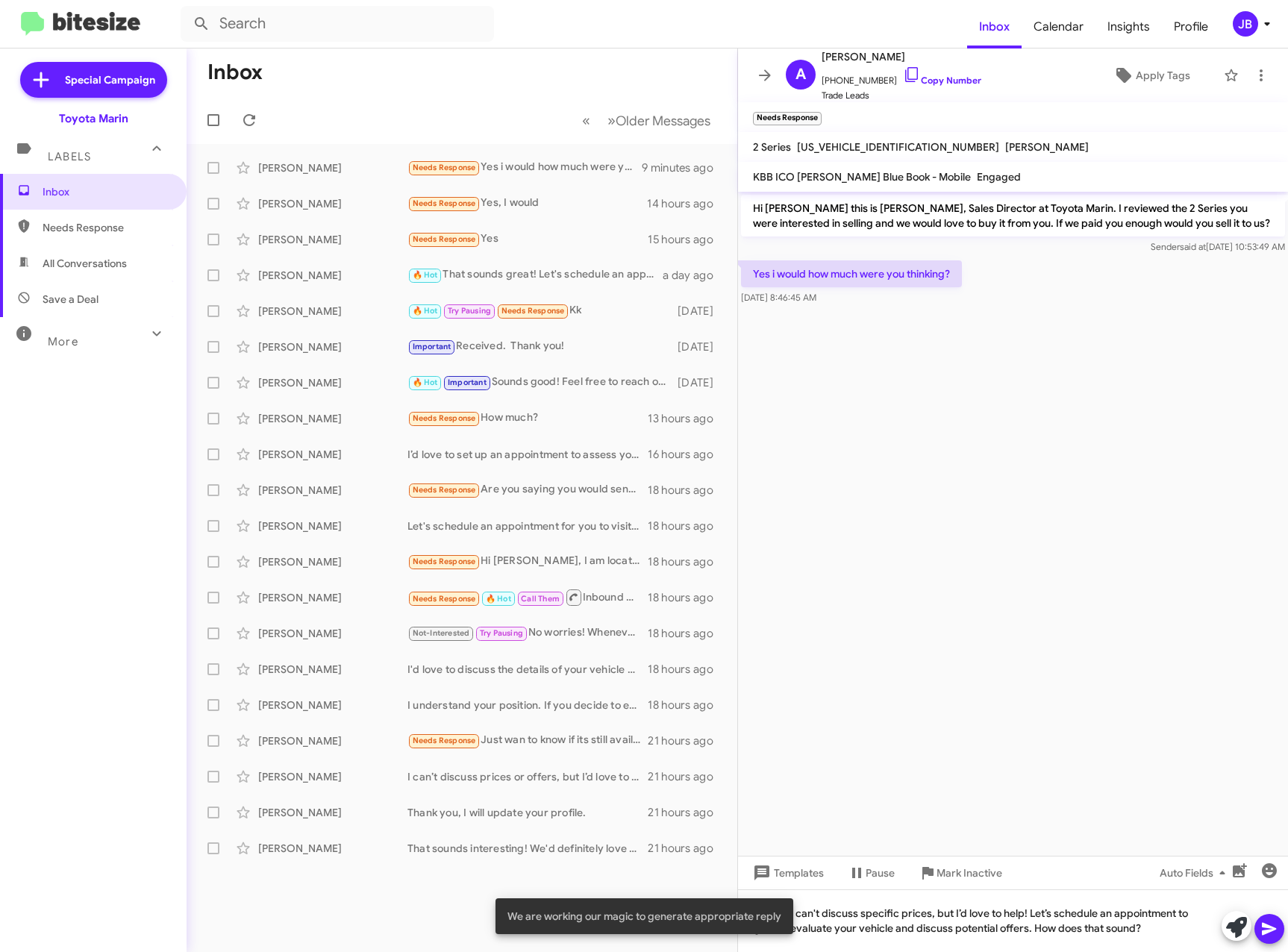
click at [1277, 929] on icon at bounding box center [1269, 929] width 18 height 18
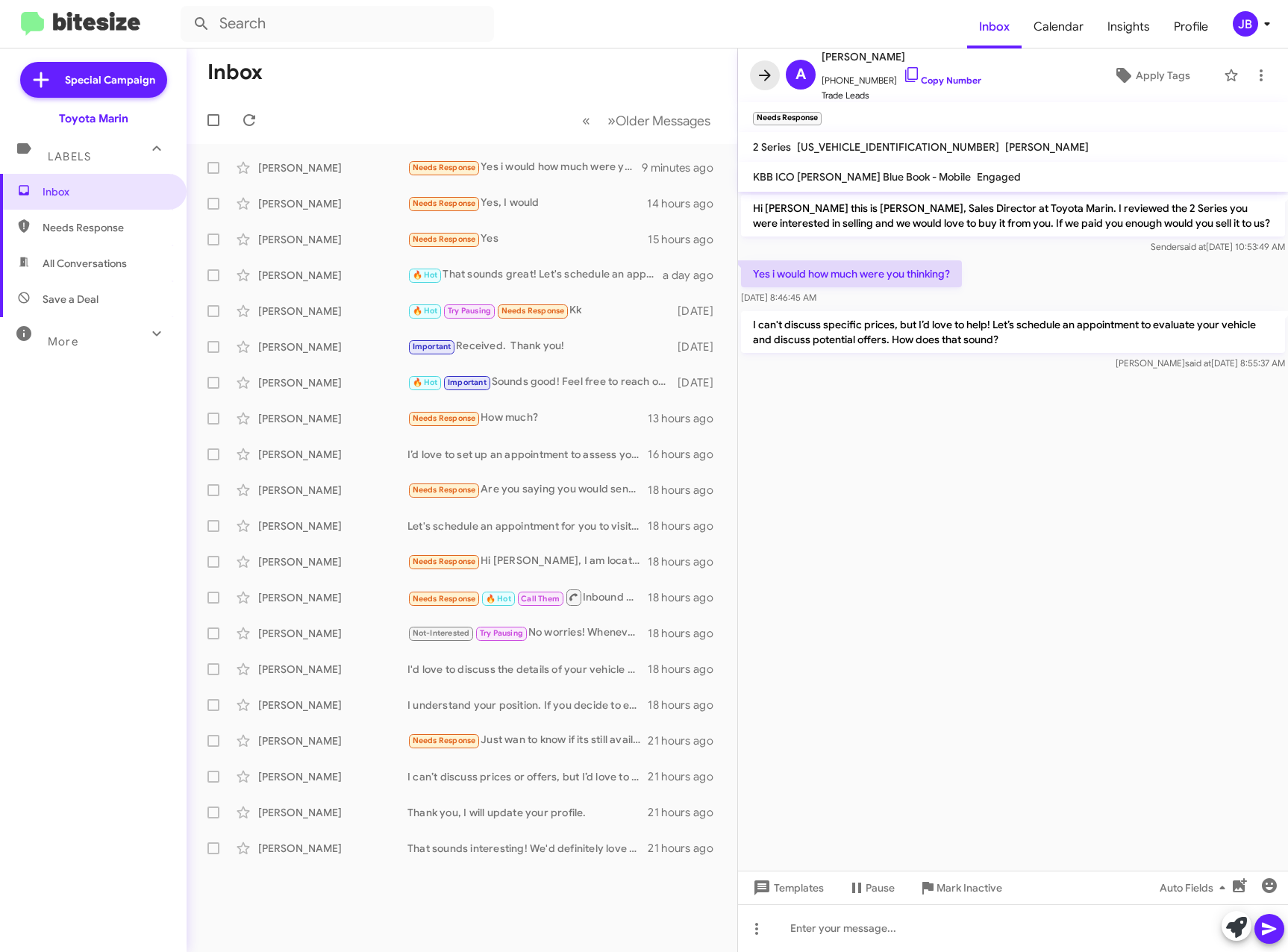
click at [773, 70] on icon at bounding box center [765, 76] width 18 height 18
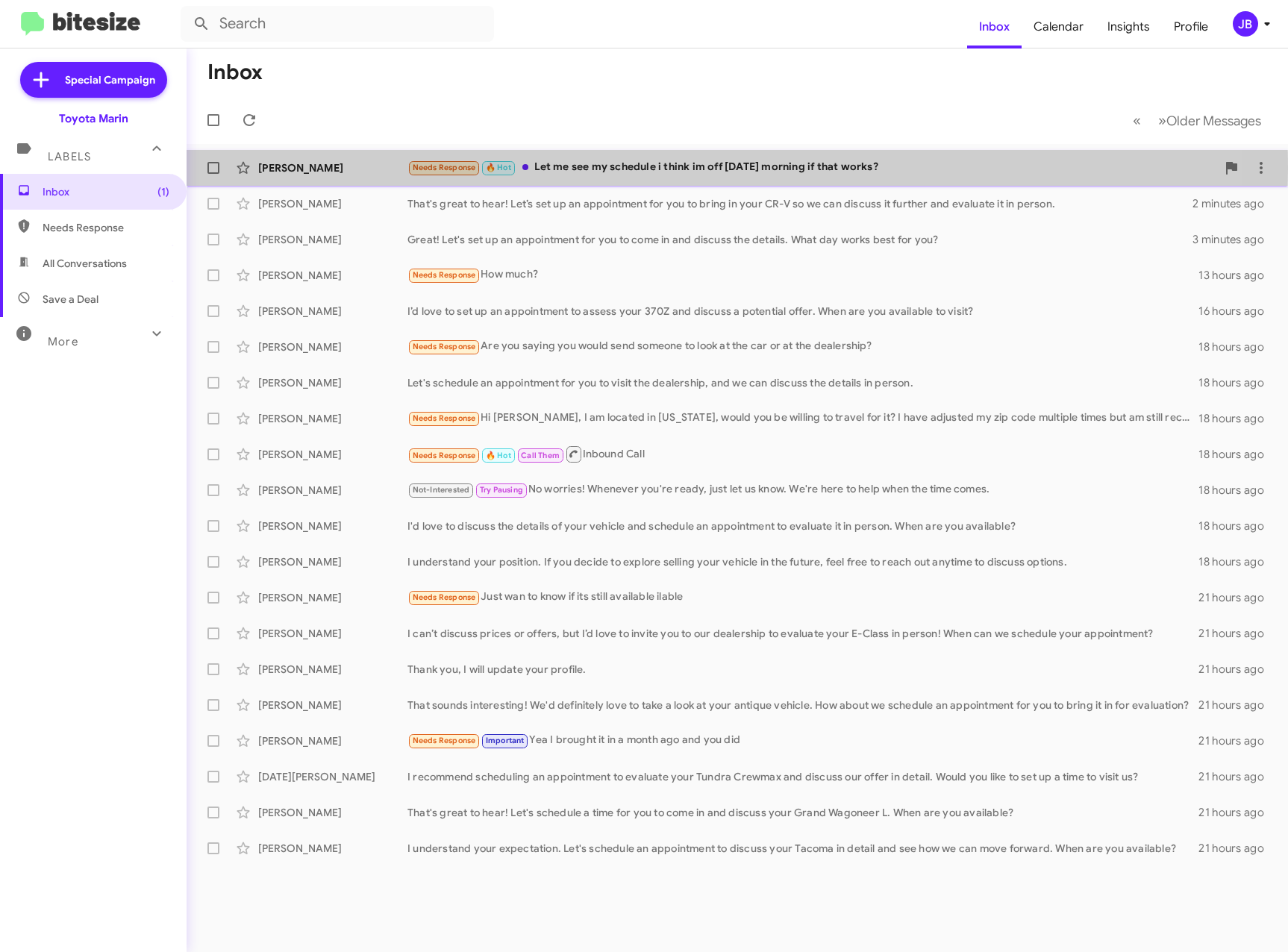
click at [317, 168] on div "[PERSON_NAME]" at bounding box center [333, 167] width 149 height 15
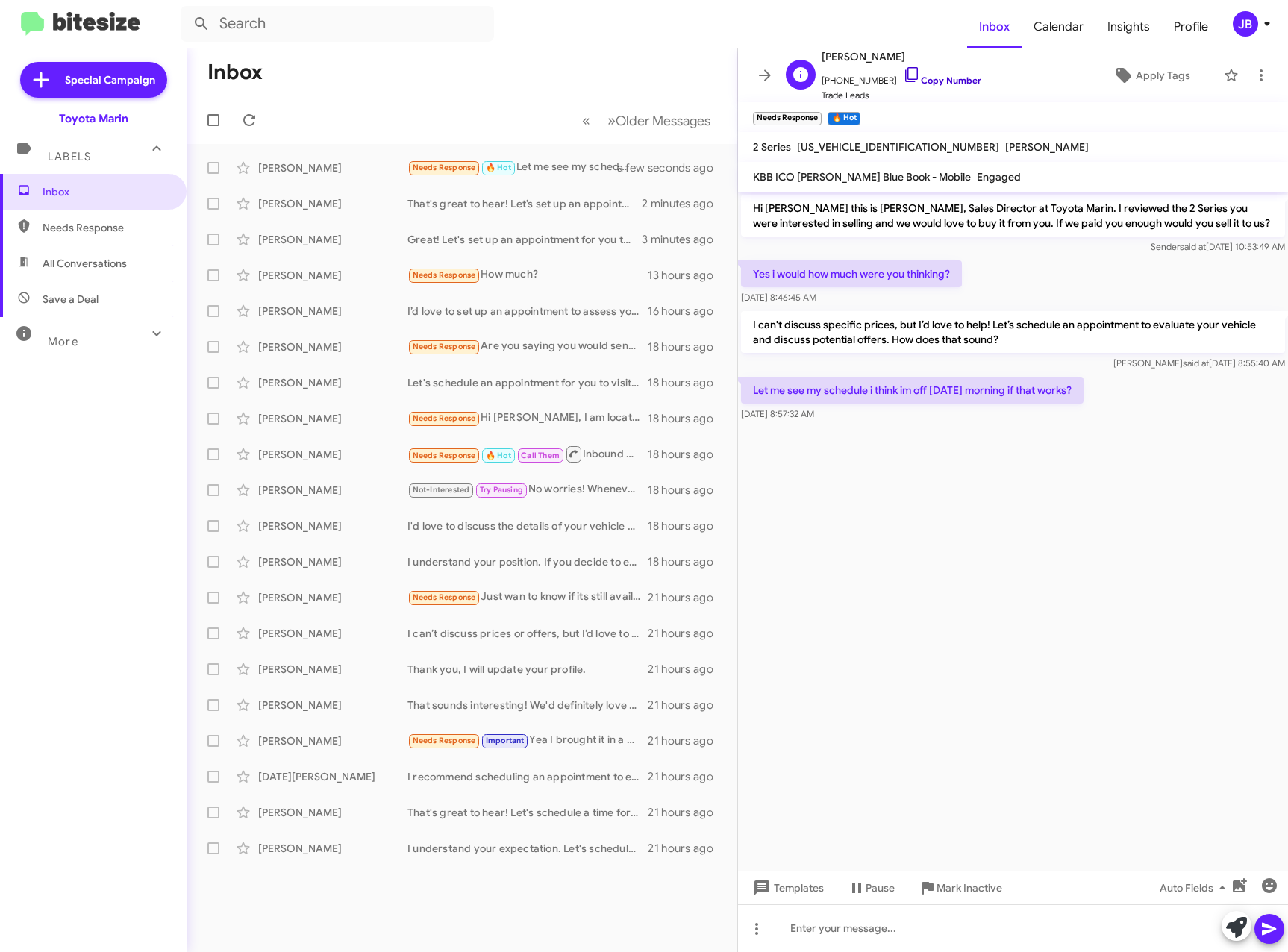
click at [903, 74] on icon at bounding box center [912, 75] width 18 height 18
click at [1084, 390] on p "Let me see my schedule i think im off [DATE] morning if that works?" at bounding box center [912, 389] width 343 height 27
click at [1084, 389] on p "Let me see my schedule i think im off [DATE] morning if that works?" at bounding box center [912, 389] width 343 height 27
drag, startPoint x: 1095, startPoint y: 384, endPoint x: 754, endPoint y: 388, distance: 341.0
click at [754, 388] on p "Let me see my schedule i think im off [DATE] morning if that works?" at bounding box center [912, 389] width 343 height 27
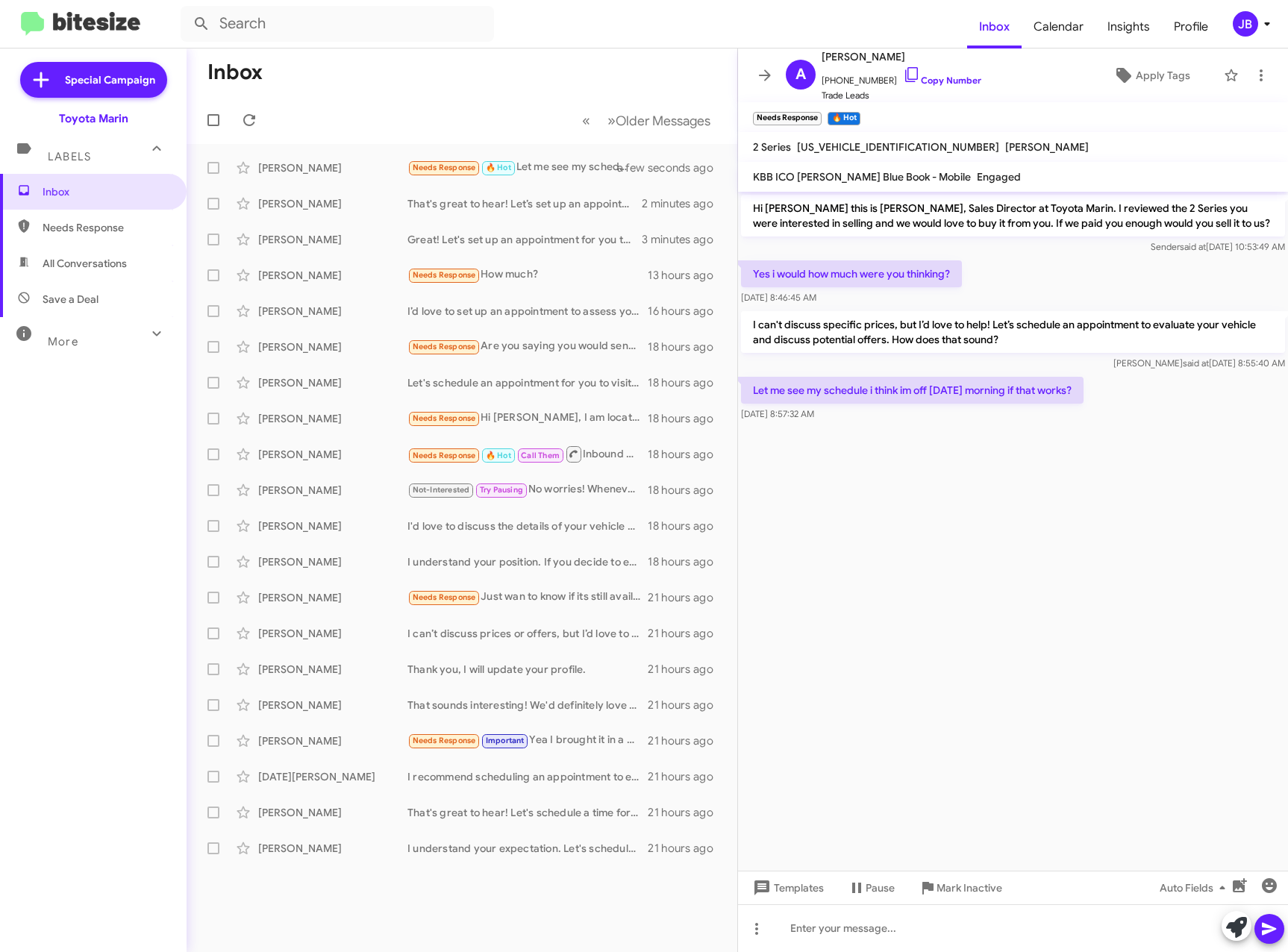
drag, startPoint x: 754, startPoint y: 388, endPoint x: 776, endPoint y: 390, distance: 22.1
copy p "Let me see my schedule i think im off [DATE] morning if that works?"
click at [1010, 434] on div at bounding box center [1013, 431] width 550 height 15
click at [829, 927] on div at bounding box center [1013, 928] width 550 height 48
click at [895, 928] on div "Yes, what time works for you?" at bounding box center [1013, 928] width 550 height 48
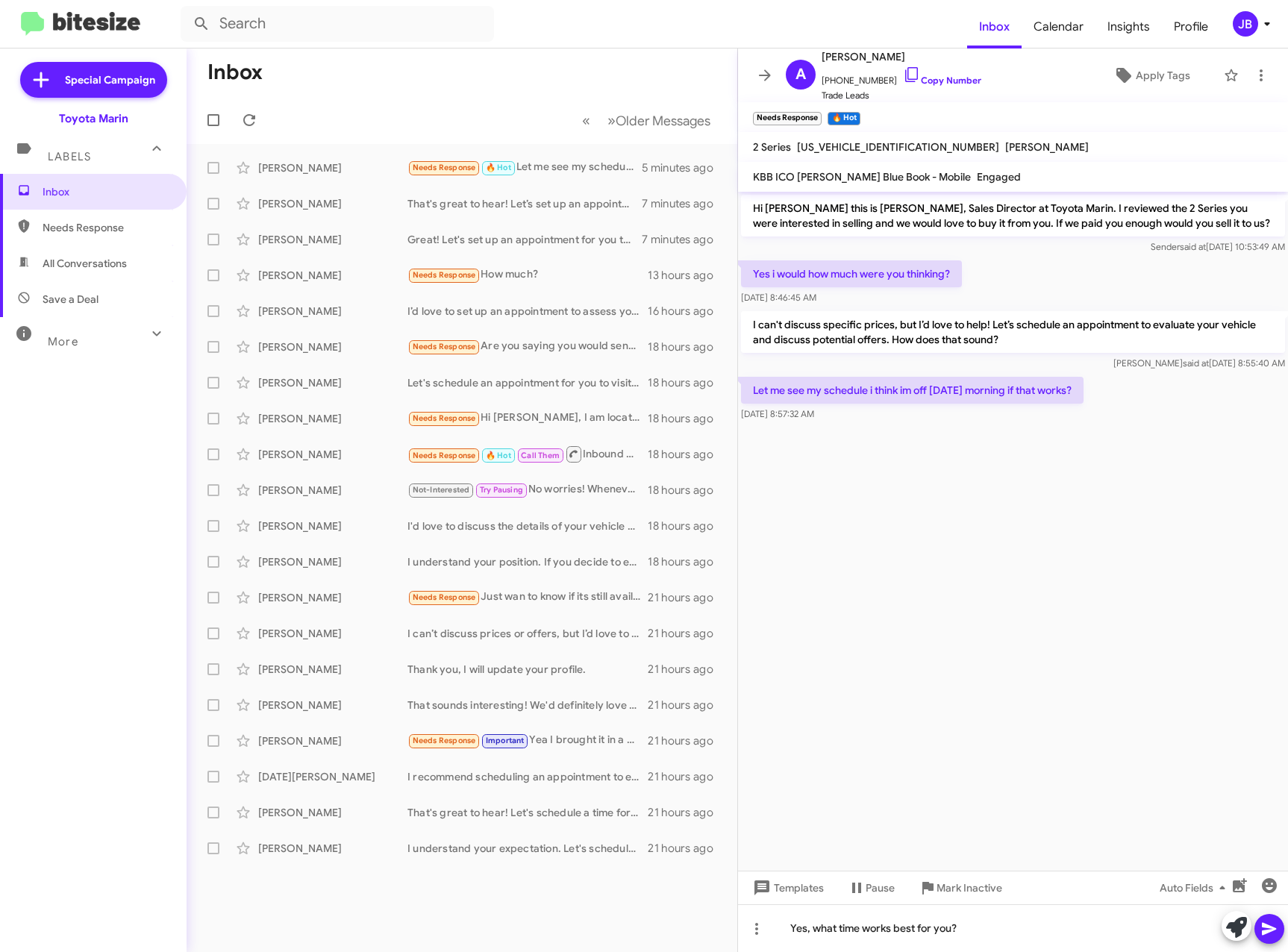
click at [1275, 930] on icon at bounding box center [1269, 929] width 18 height 18
click at [772, 73] on icon at bounding box center [765, 76] width 18 height 18
